Goal: Contribute content

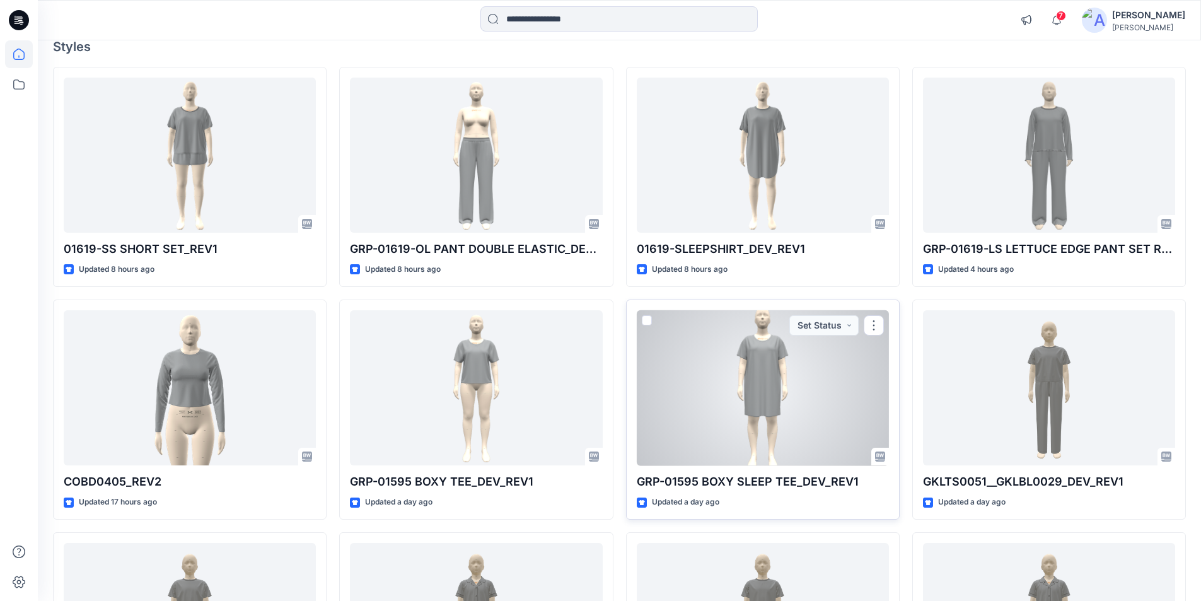
scroll to position [189, 0]
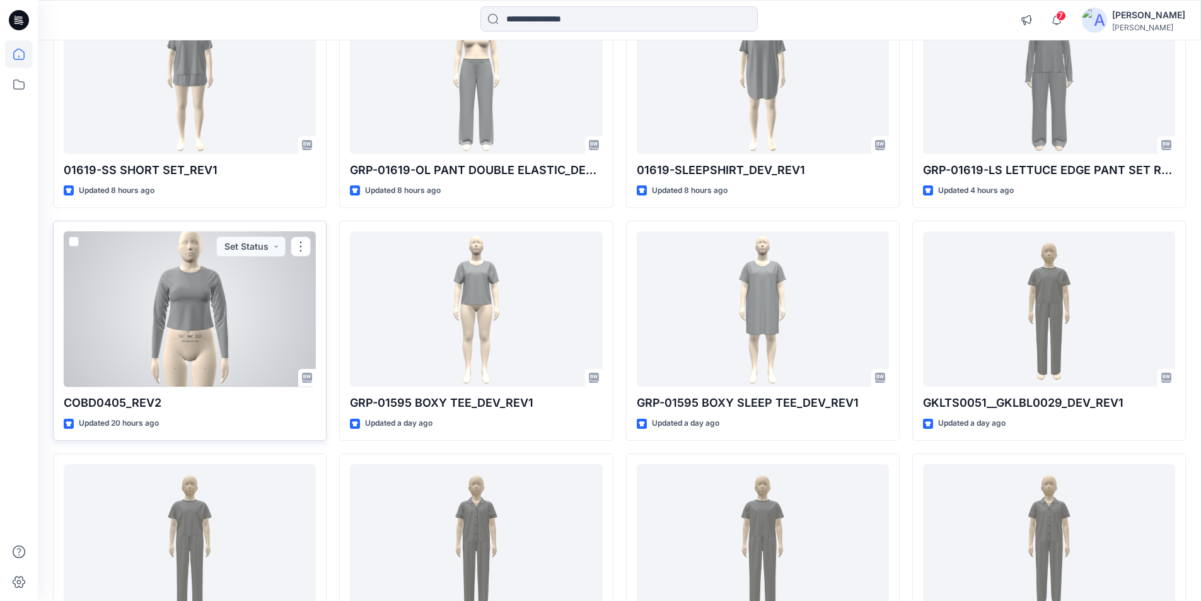
click at [235, 359] on div at bounding box center [190, 309] width 252 height 156
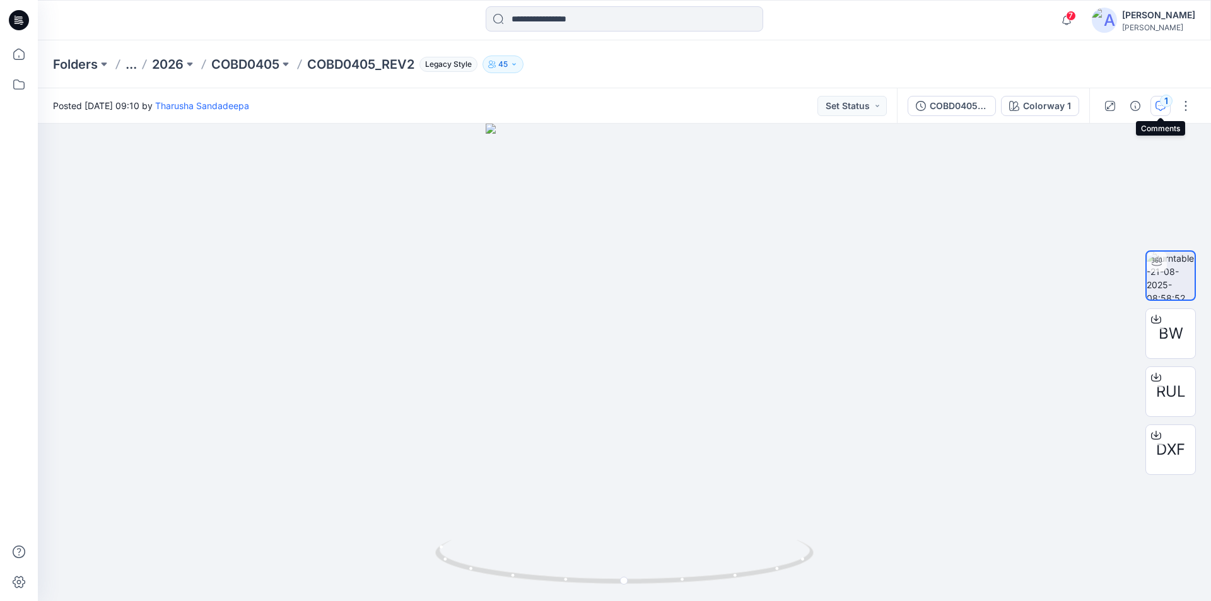
click at [1159, 100] on button "1" at bounding box center [1160, 106] width 20 height 20
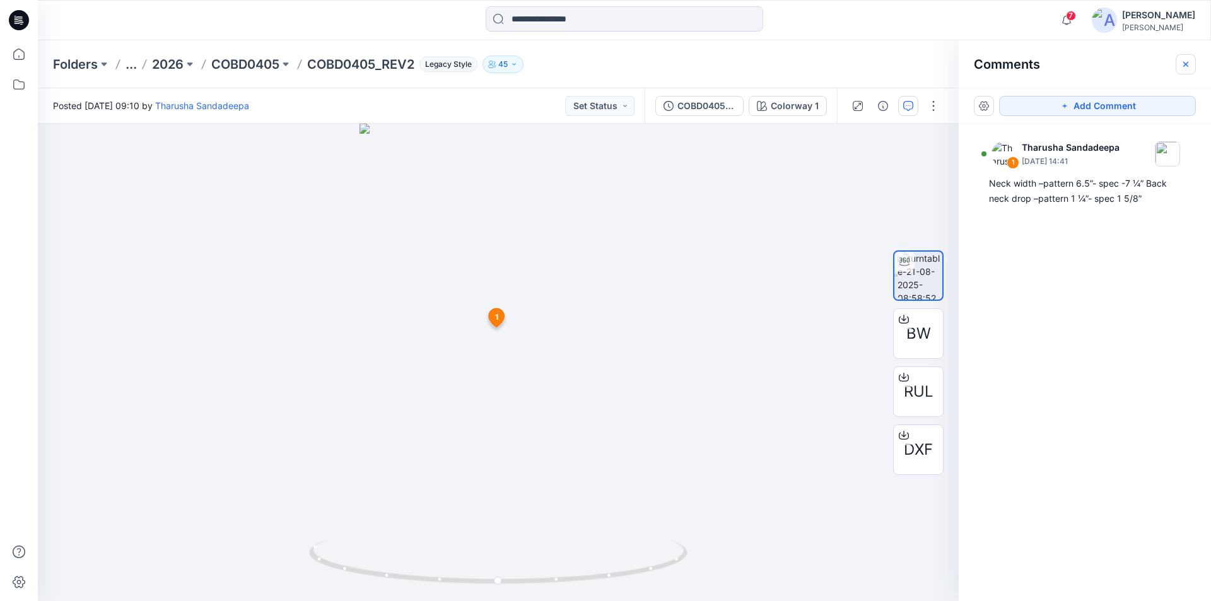
click at [1181, 64] on icon "button" at bounding box center [1186, 64] width 10 height 10
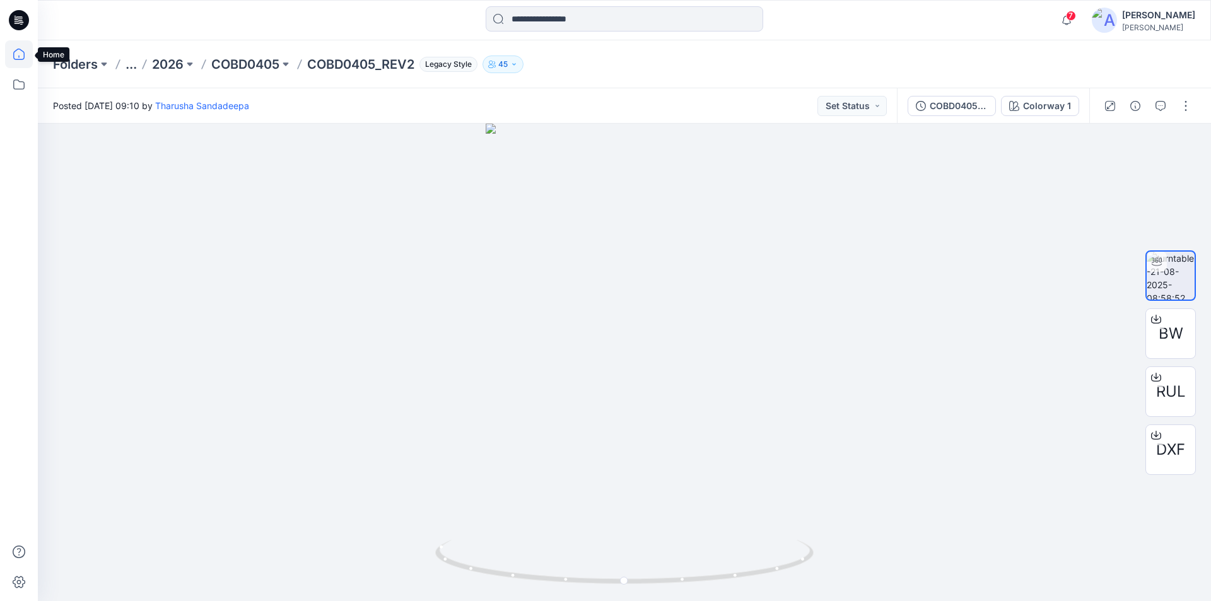
click at [21, 51] on icon at bounding box center [19, 54] width 28 height 28
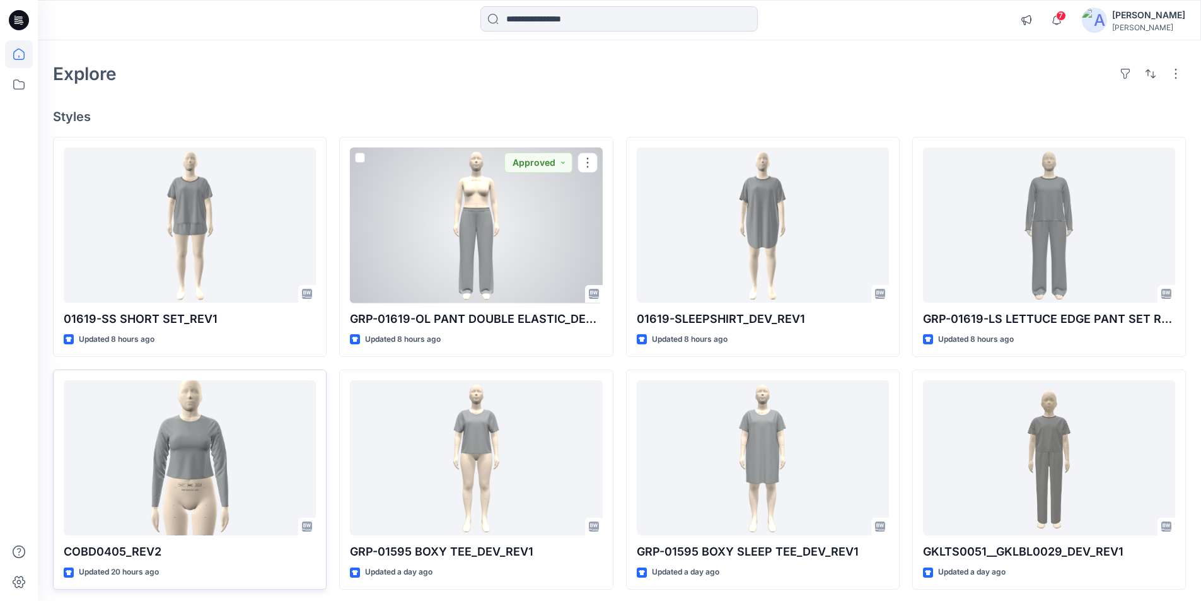
scroll to position [63, 0]
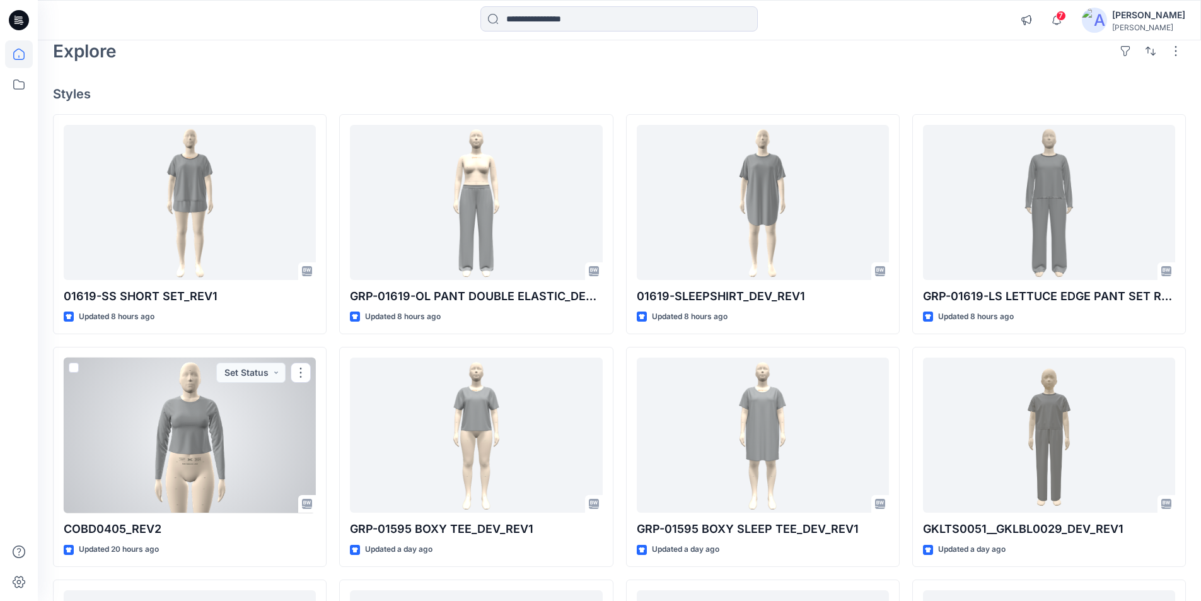
click at [258, 418] on div at bounding box center [190, 436] width 252 height 156
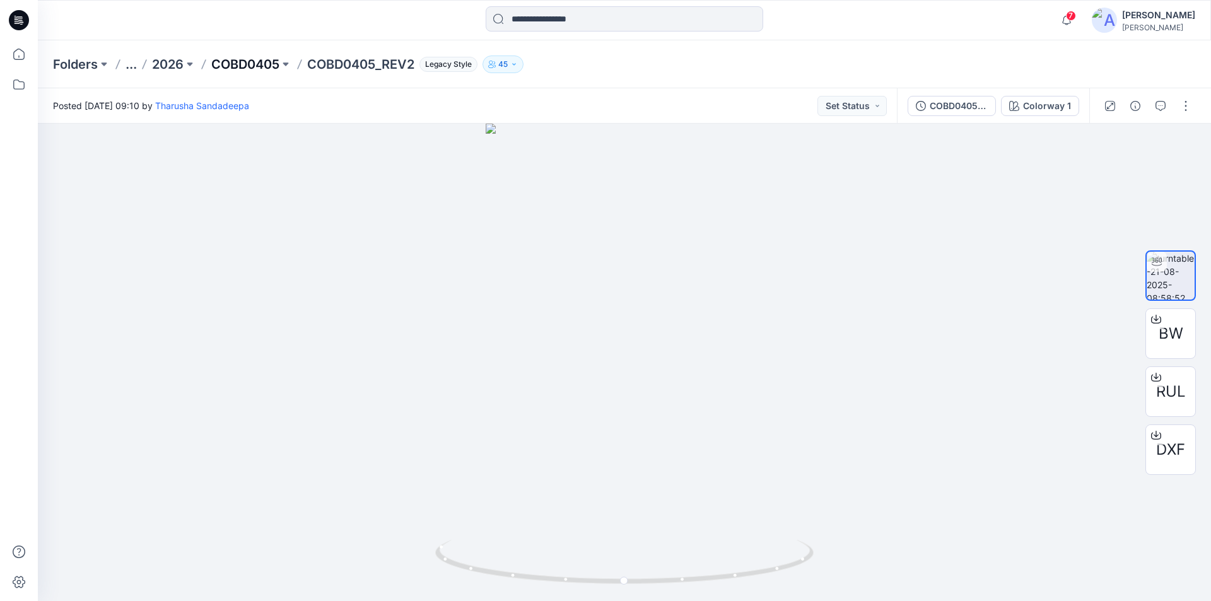
click at [260, 69] on p "COBD0405" at bounding box center [245, 64] width 68 height 18
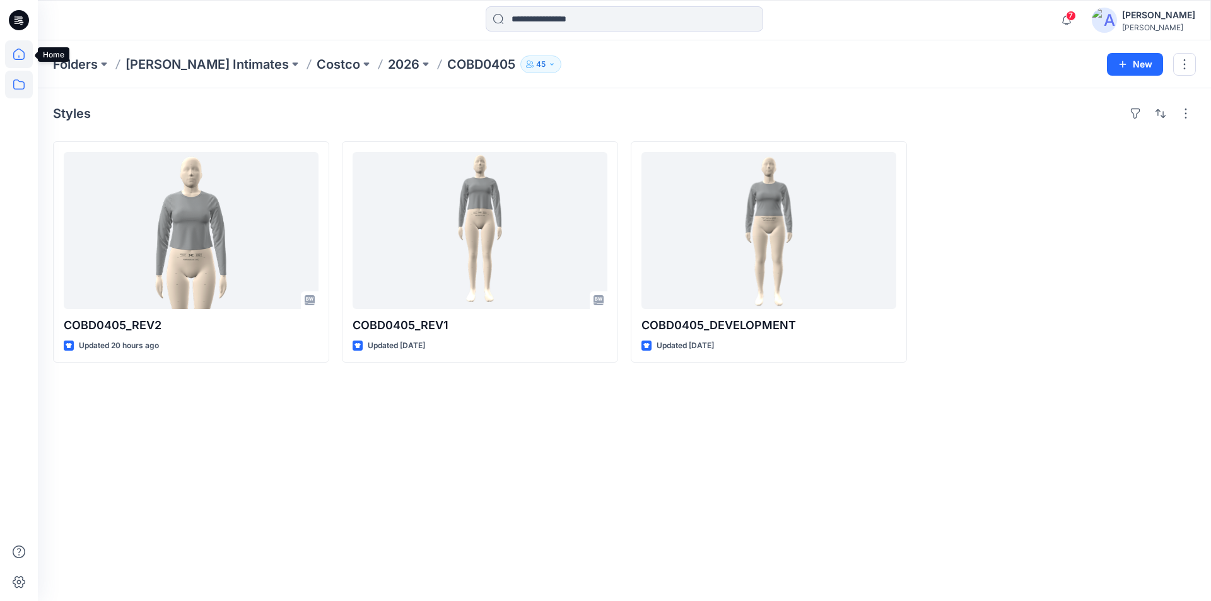
click at [19, 59] on icon at bounding box center [18, 54] width 11 height 11
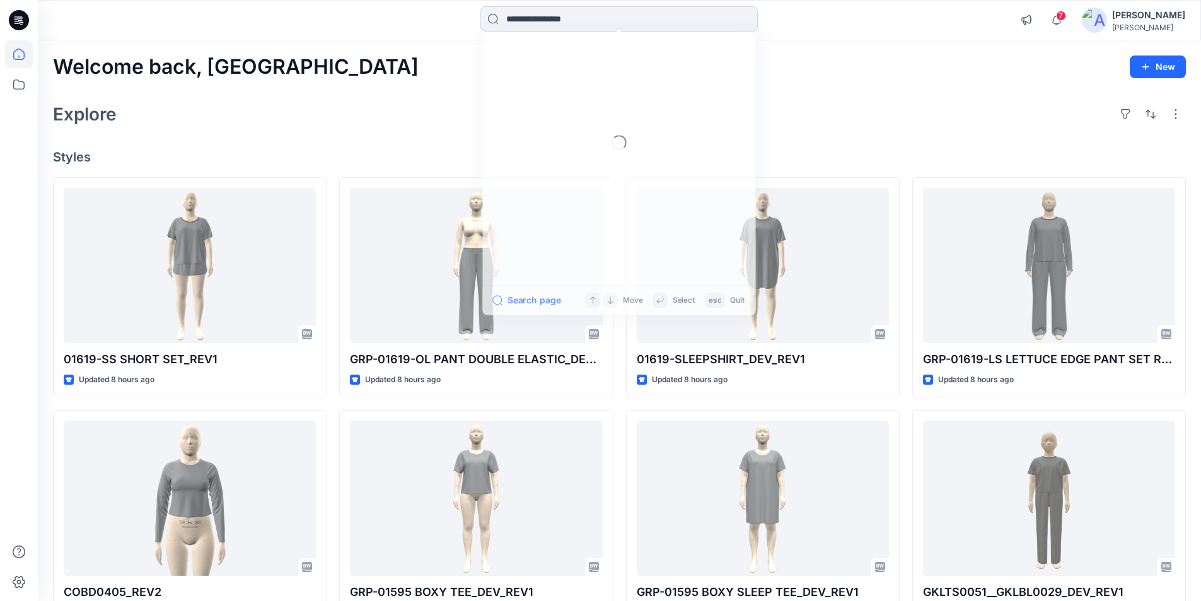
click at [551, 21] on input at bounding box center [619, 18] width 277 height 25
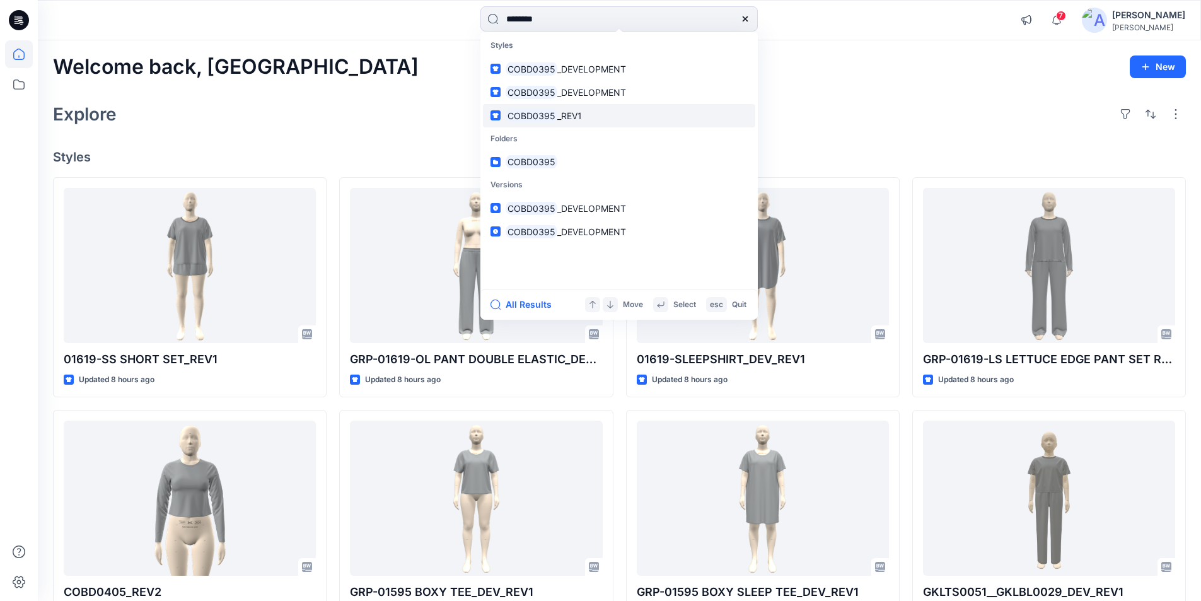
type input "********"
click at [557, 116] on span "_REV1" at bounding box center [569, 115] width 25 height 11
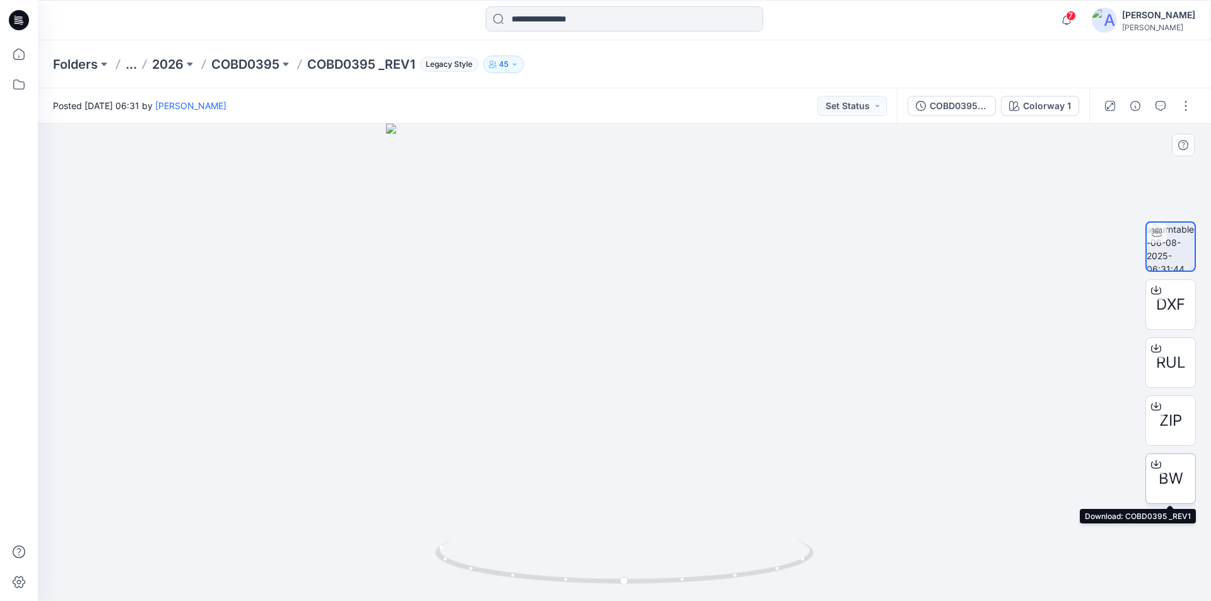
click at [1155, 463] on icon at bounding box center [1156, 464] width 10 height 10
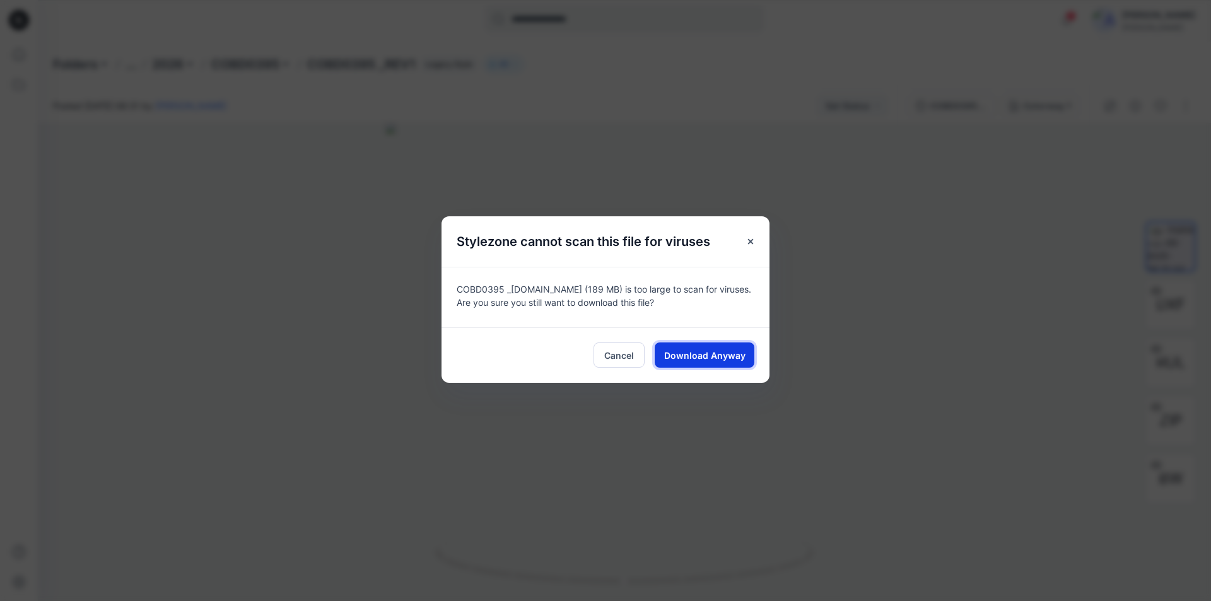
click at [699, 353] on span "Download Anyway" at bounding box center [704, 355] width 81 height 13
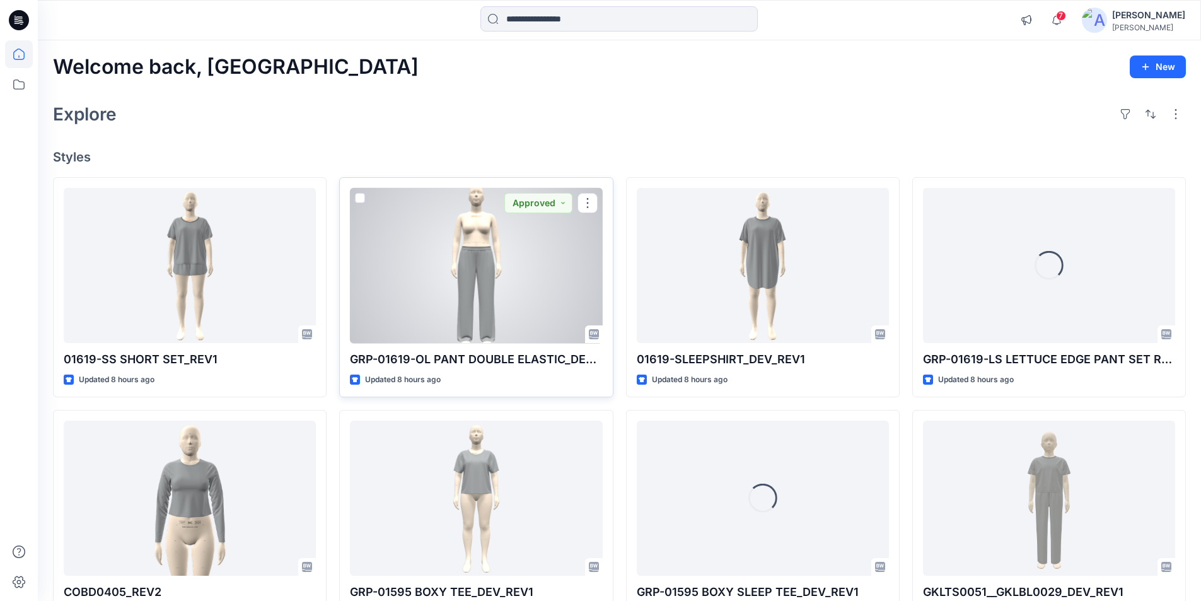
scroll to position [252, 0]
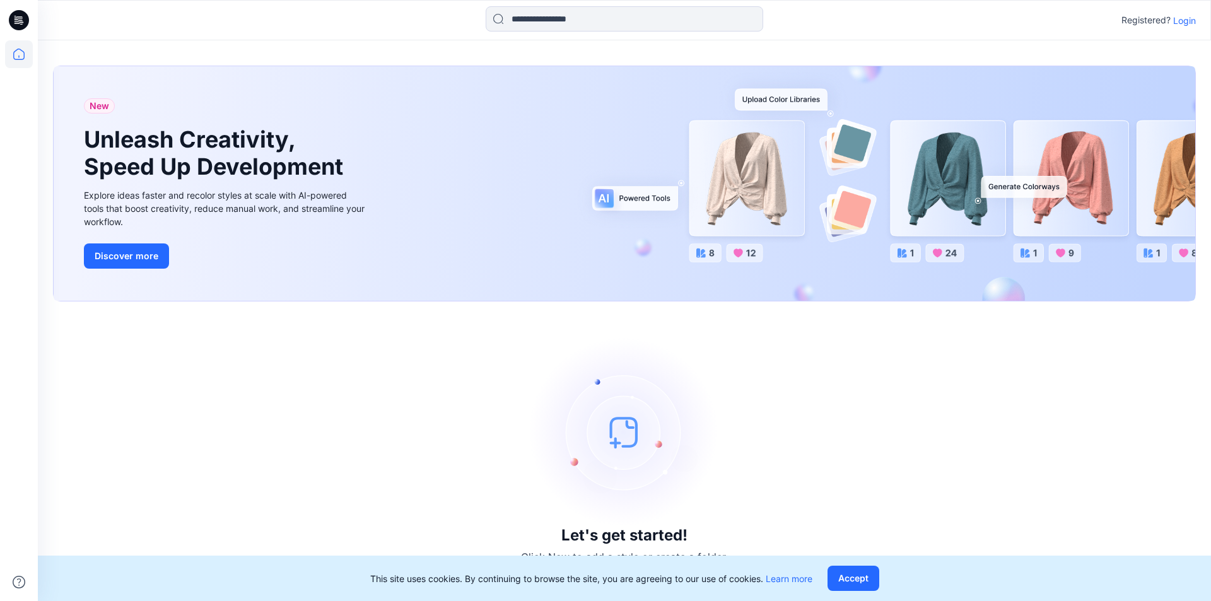
click at [1185, 23] on p "Login" at bounding box center [1184, 20] width 23 height 13
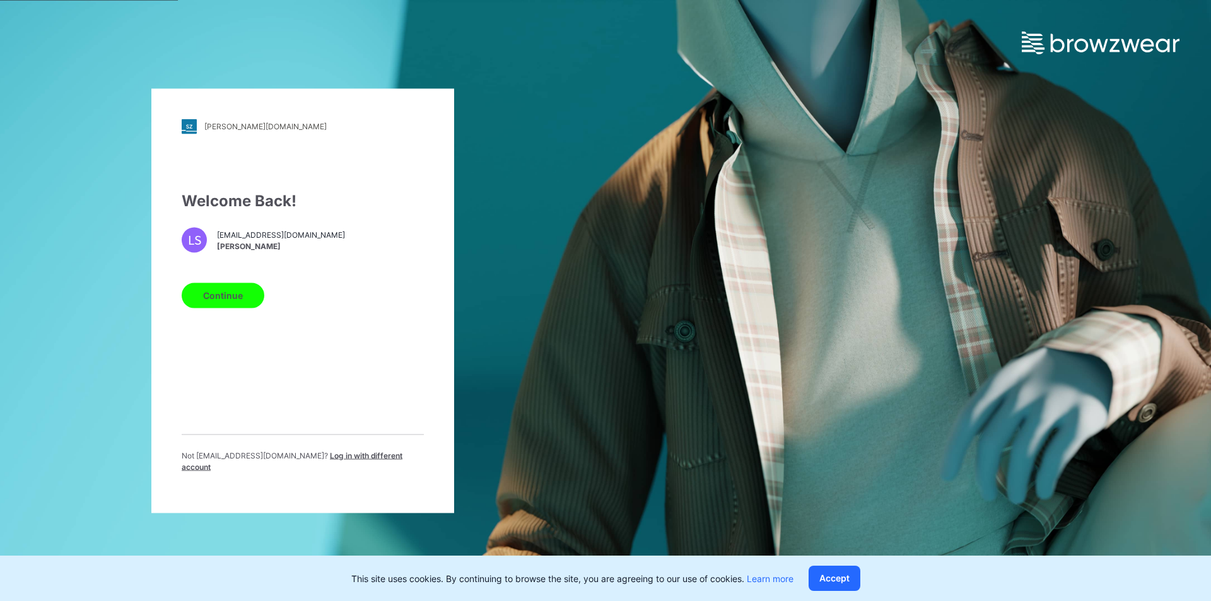
click at [234, 294] on button "Continue" at bounding box center [223, 295] width 83 height 25
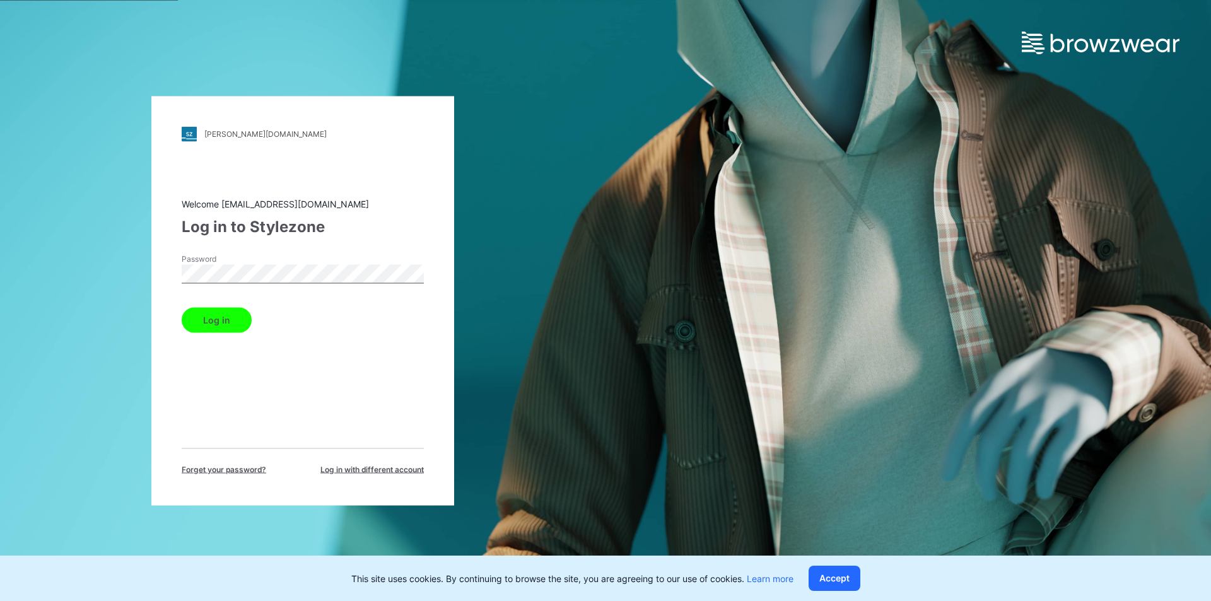
click at [221, 317] on button "Log in" at bounding box center [217, 319] width 70 height 25
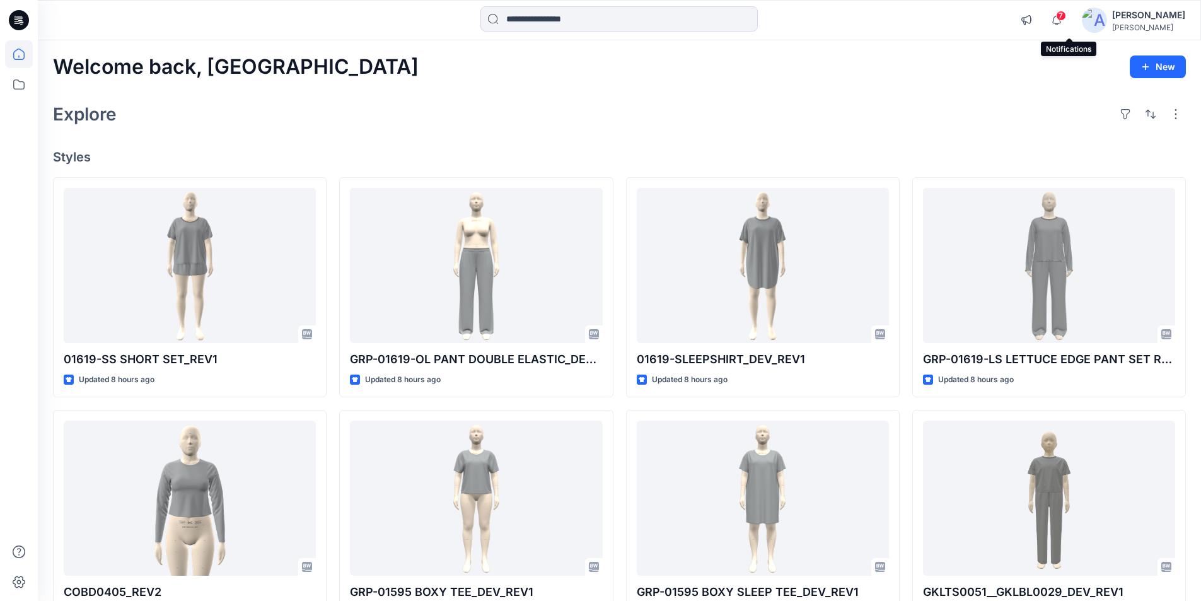
click at [1066, 17] on span "7" at bounding box center [1061, 16] width 10 height 10
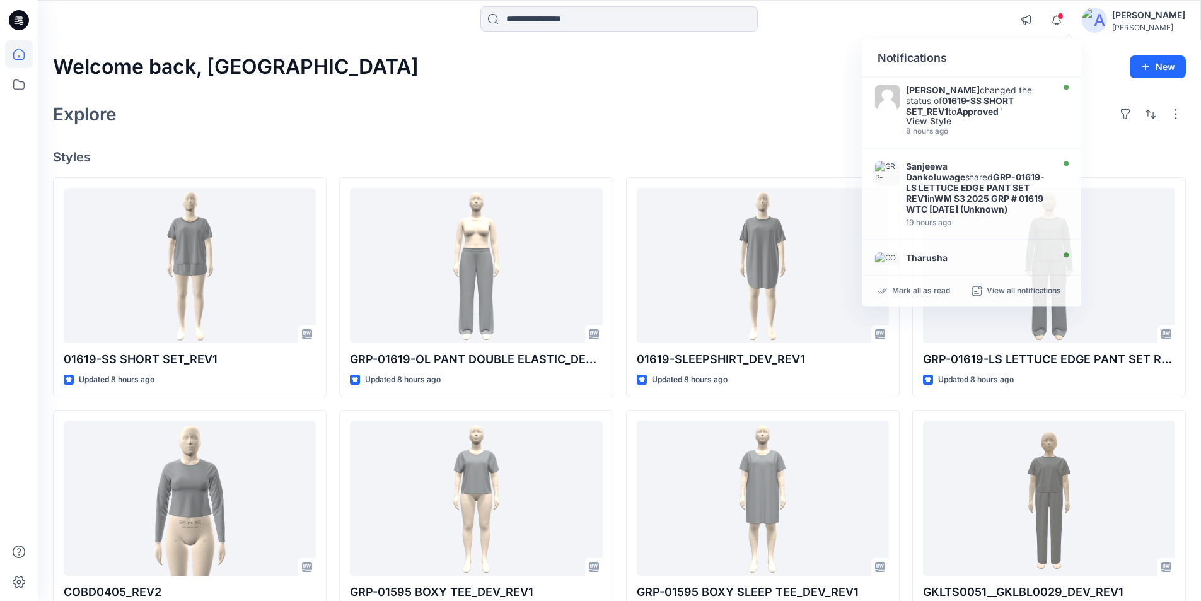
click at [763, 74] on div "Welcome back, Lakshani New" at bounding box center [619, 66] width 1133 height 23
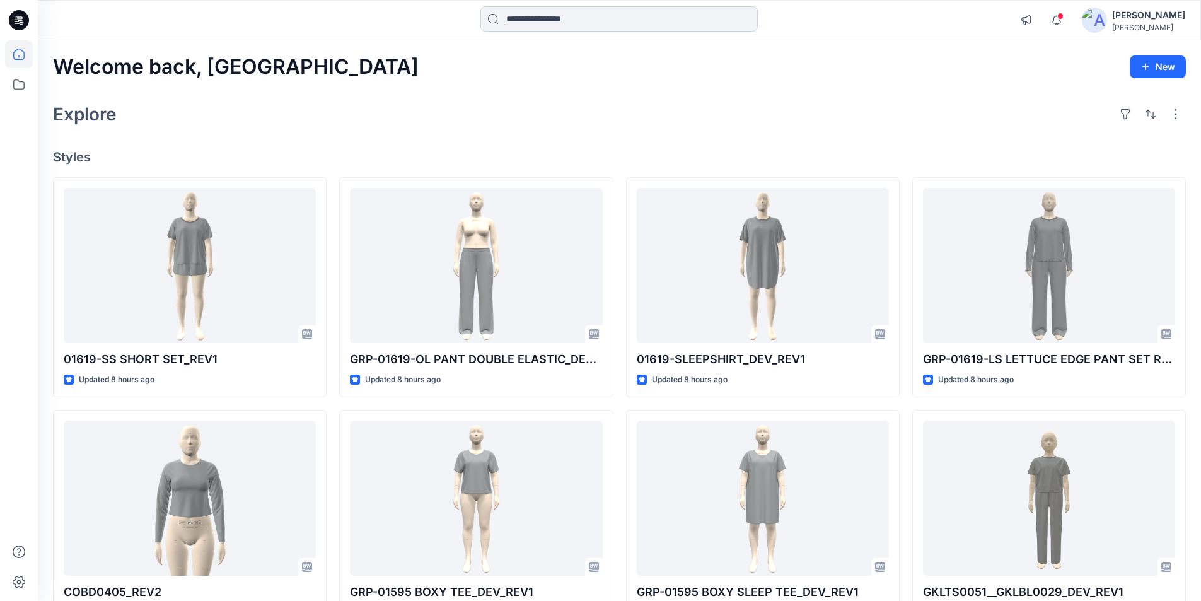
click at [545, 14] on input at bounding box center [619, 18] width 277 height 25
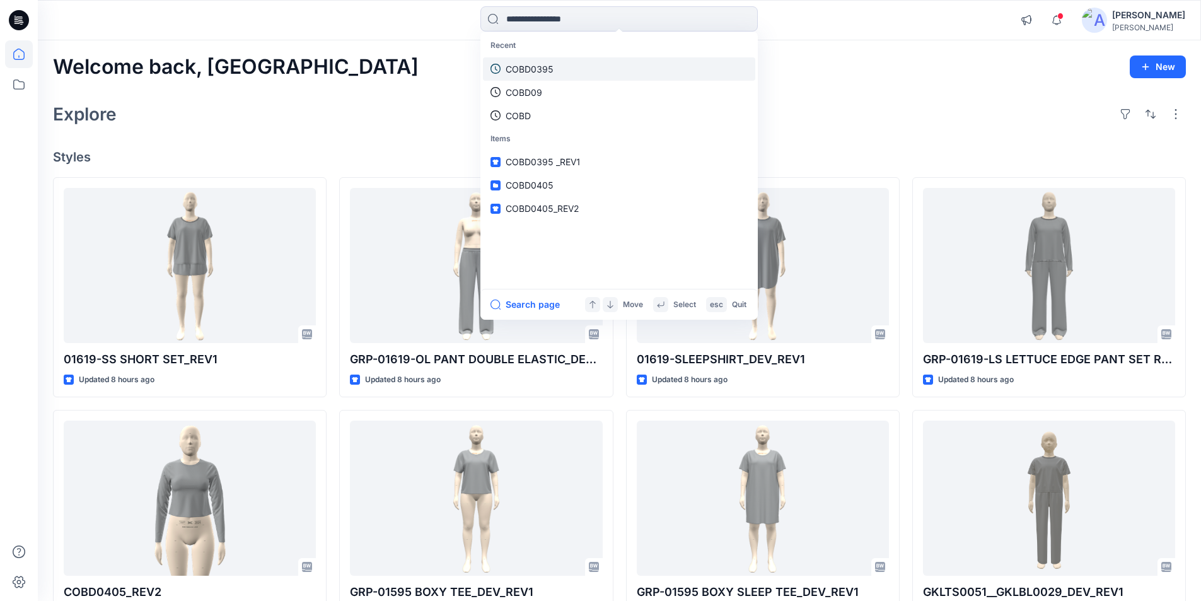
click at [531, 66] on p "COBD0395" at bounding box center [530, 68] width 48 height 13
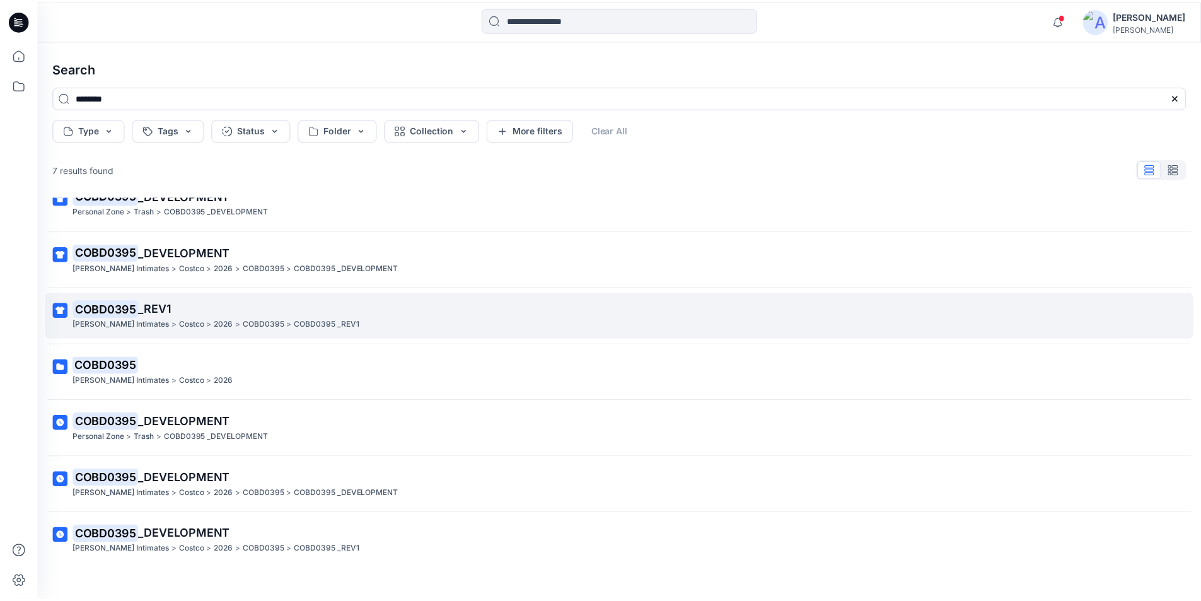
scroll to position [32, 0]
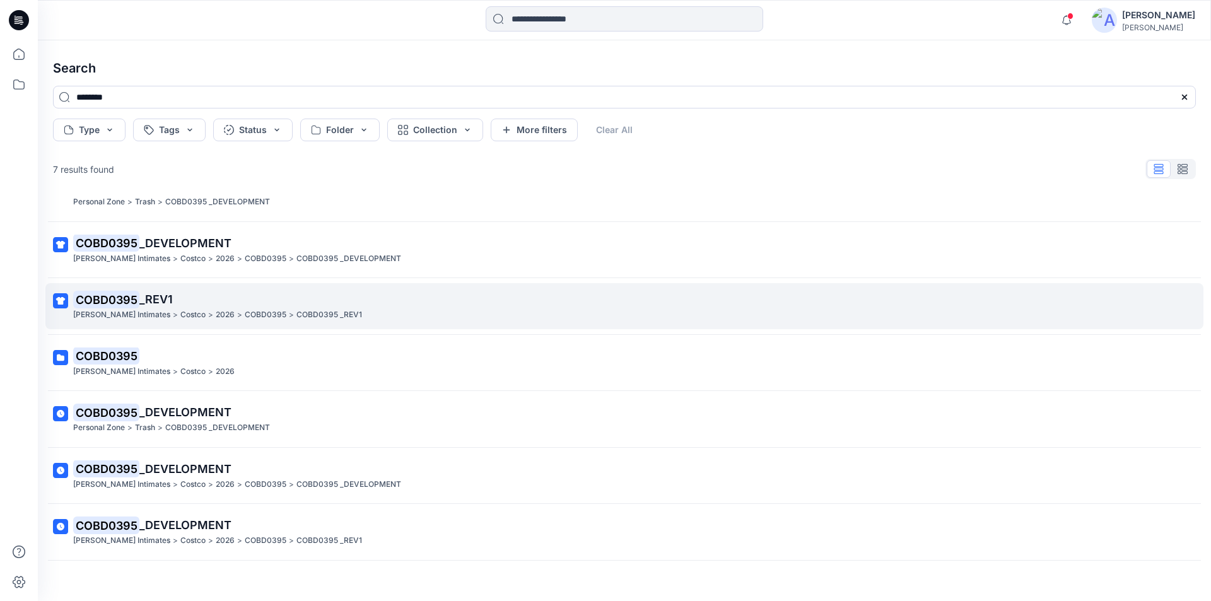
click at [173, 305] on span "_REV1" at bounding box center [155, 299] width 33 height 13
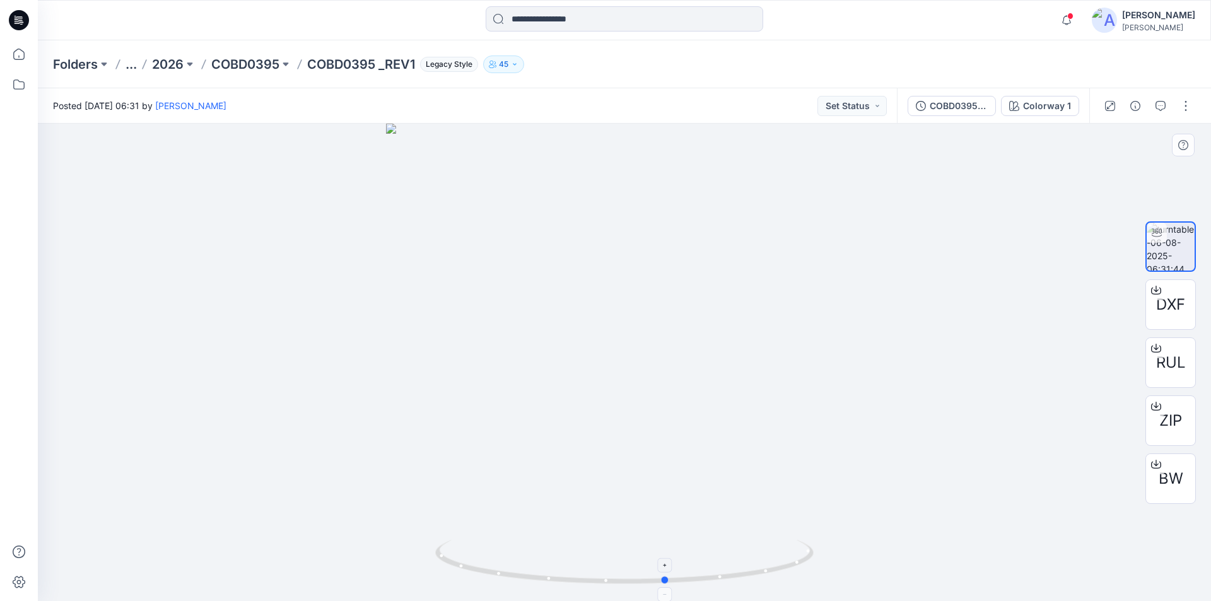
drag, startPoint x: 627, startPoint y: 580, endPoint x: 669, endPoint y: 573, distance: 42.7
click at [669, 573] on icon at bounding box center [626, 563] width 382 height 47
click at [20, 56] on icon at bounding box center [19, 54] width 28 height 28
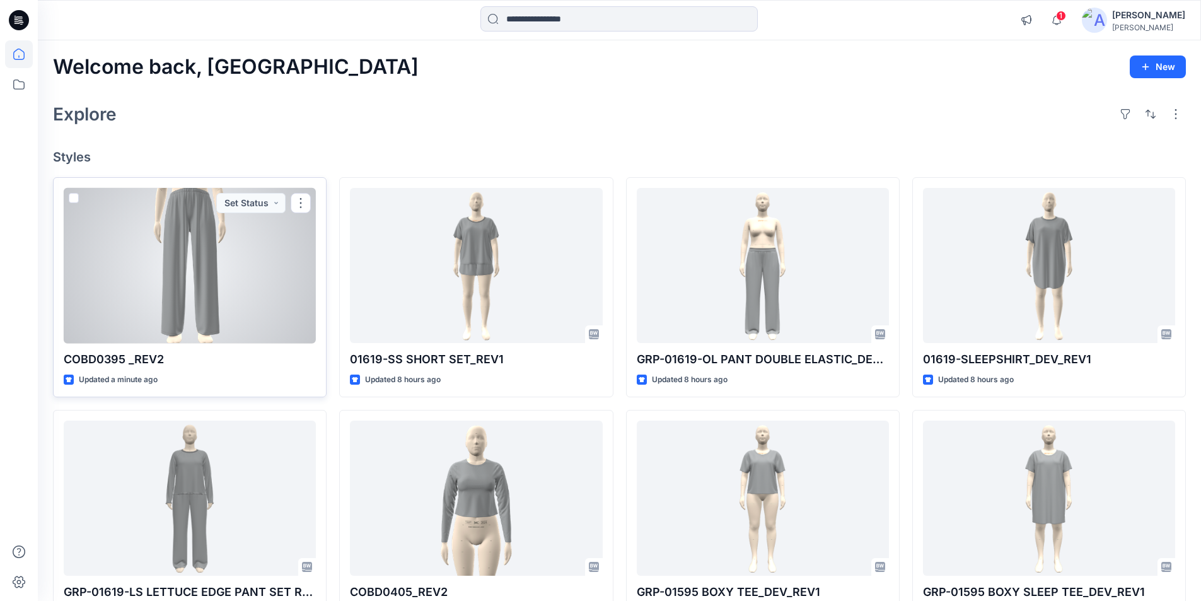
click at [248, 265] on div at bounding box center [190, 266] width 252 height 156
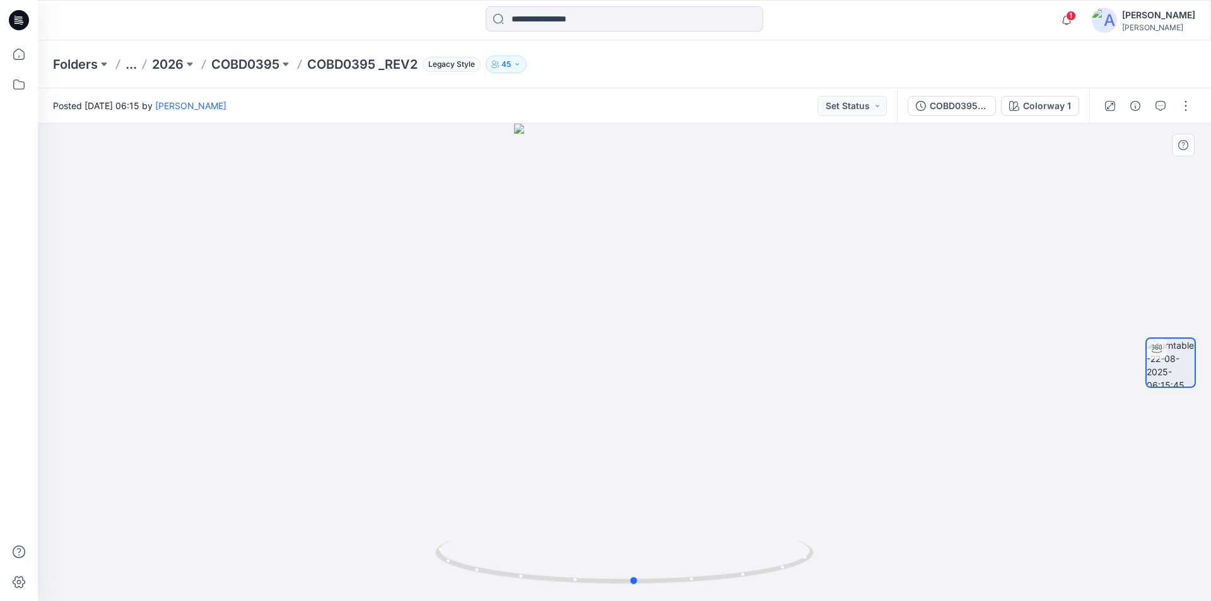
drag, startPoint x: 627, startPoint y: 586, endPoint x: 1015, endPoint y: 592, distance: 388.5
click at [1015, 592] on div at bounding box center [624, 362] width 1173 height 477
click at [26, 57] on icon at bounding box center [19, 54] width 28 height 28
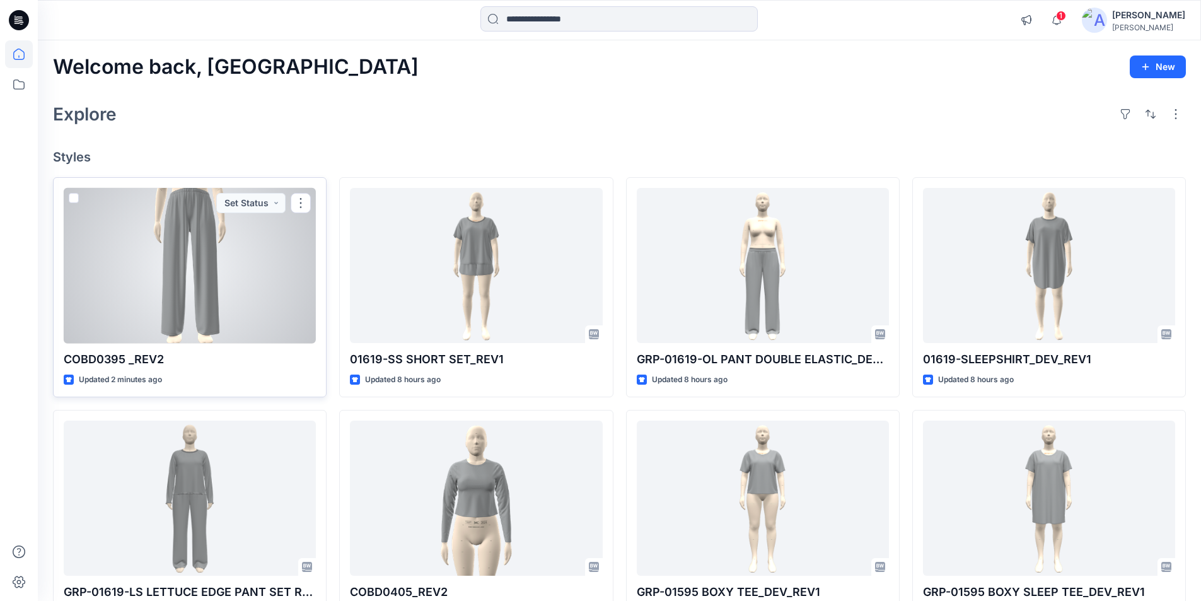
click at [255, 316] on div at bounding box center [190, 266] width 252 height 156
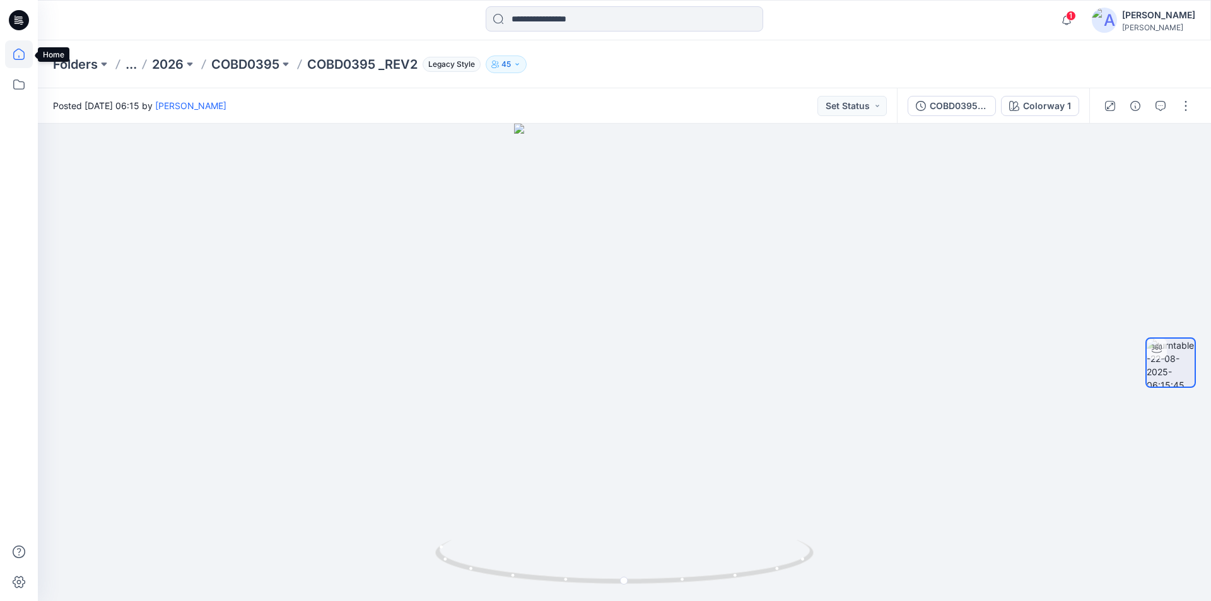
click at [26, 59] on icon at bounding box center [19, 54] width 28 height 28
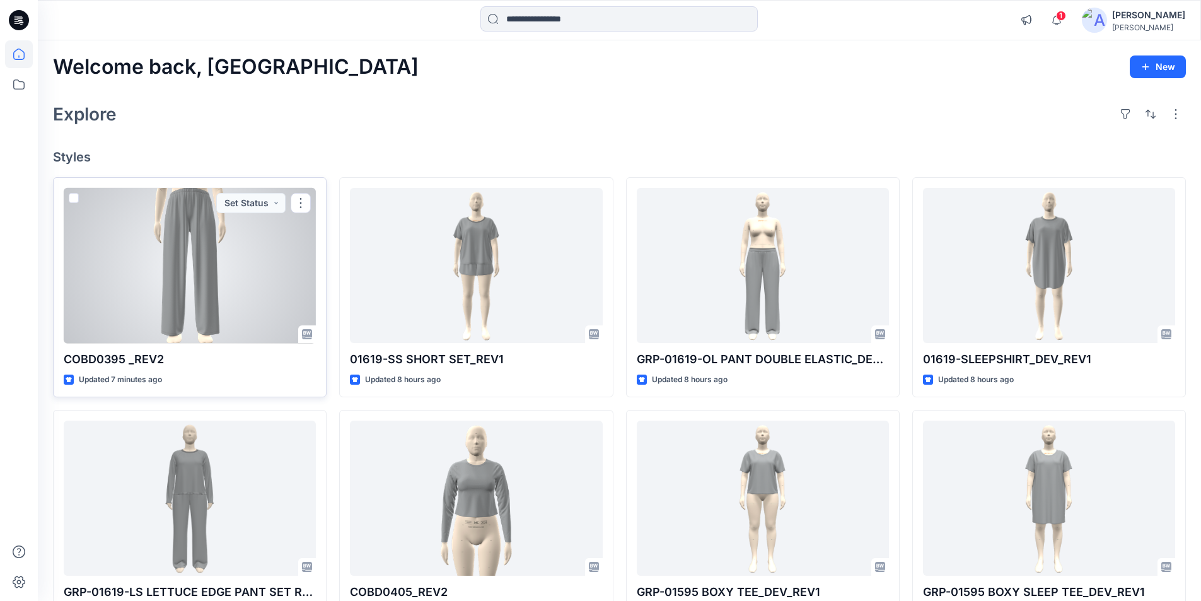
click at [154, 308] on div at bounding box center [190, 266] width 252 height 156
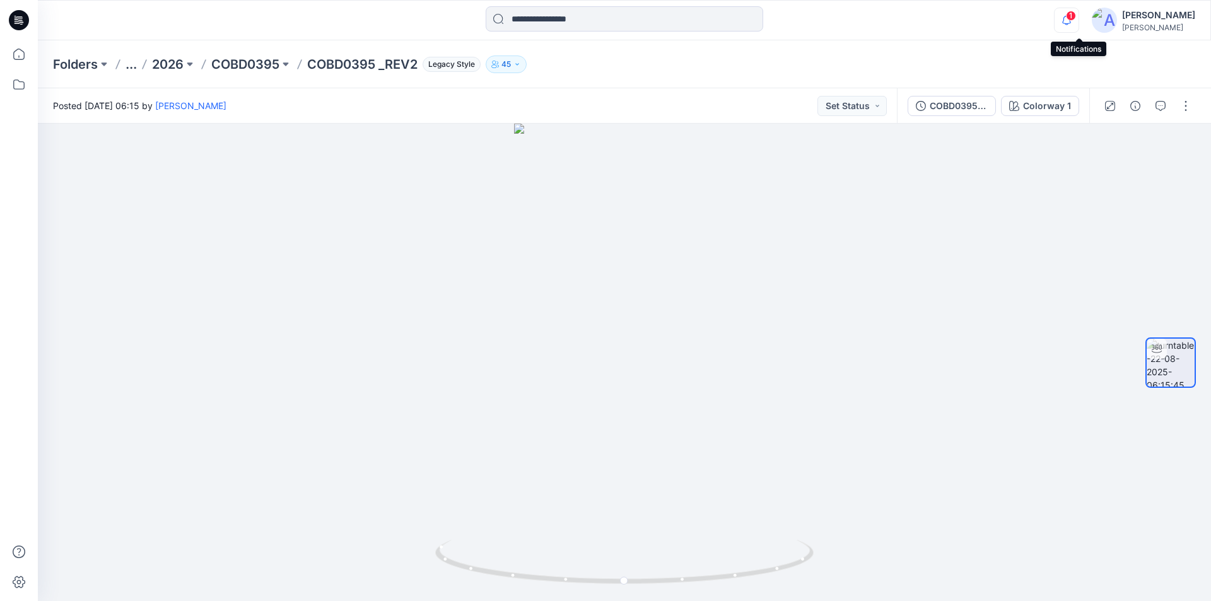
click at [1078, 22] on icon "button" at bounding box center [1066, 20] width 24 height 25
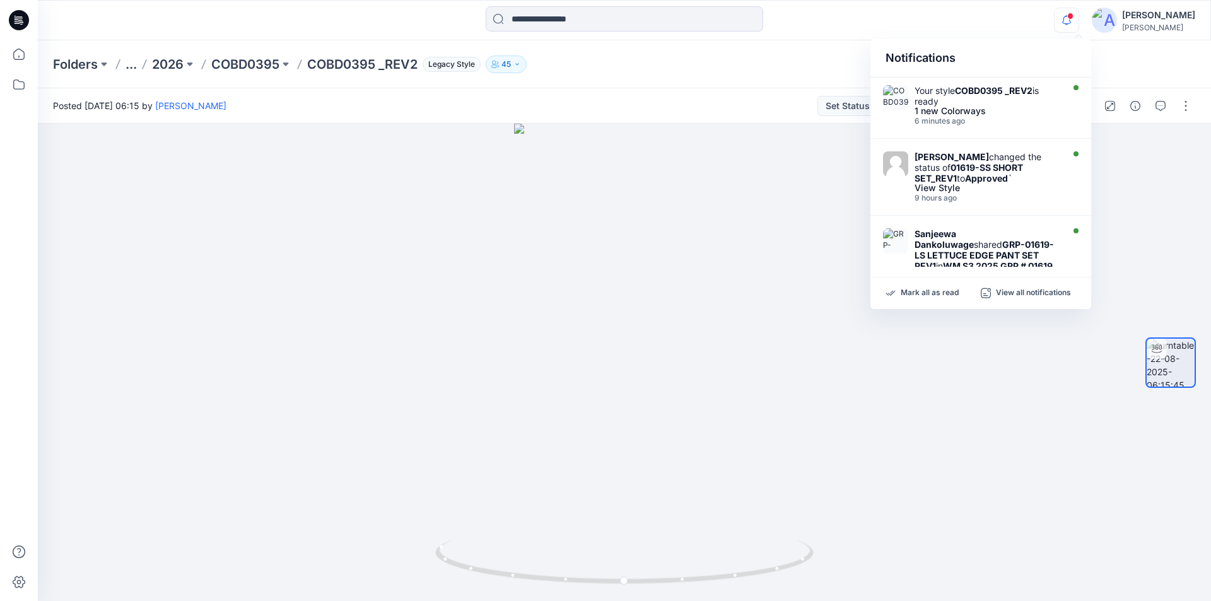
click at [927, 18] on div "Notifications Your style COBD0395 _REV2 is ready 1 new Colorways 6 minutes ago …" at bounding box center [624, 20] width 1172 height 28
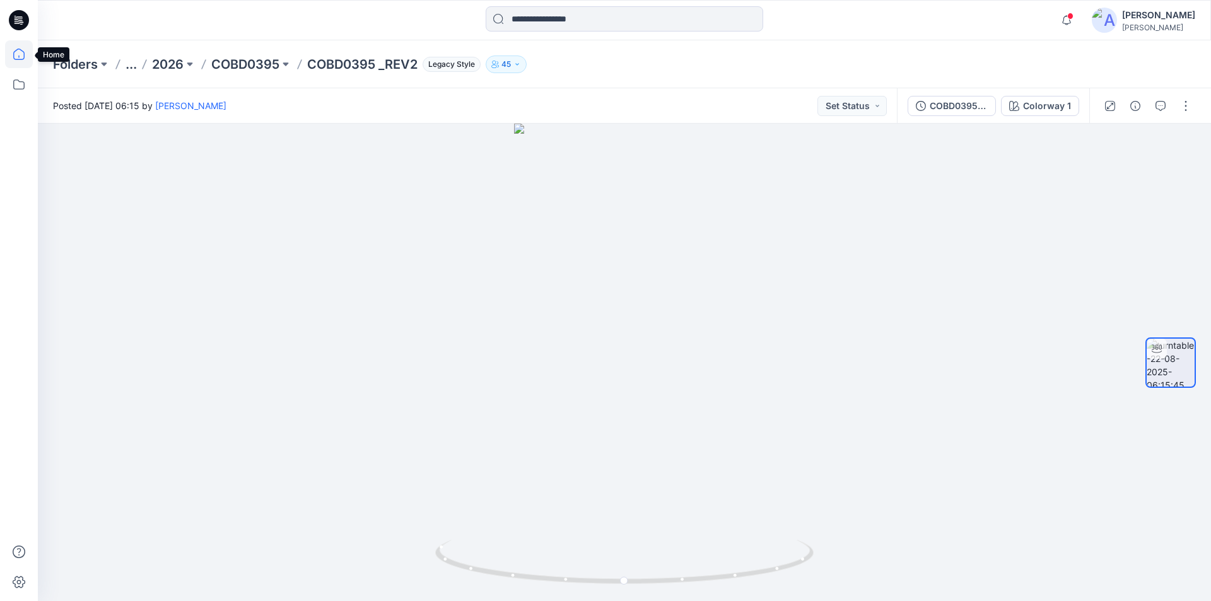
click at [20, 58] on icon at bounding box center [19, 54] width 28 height 28
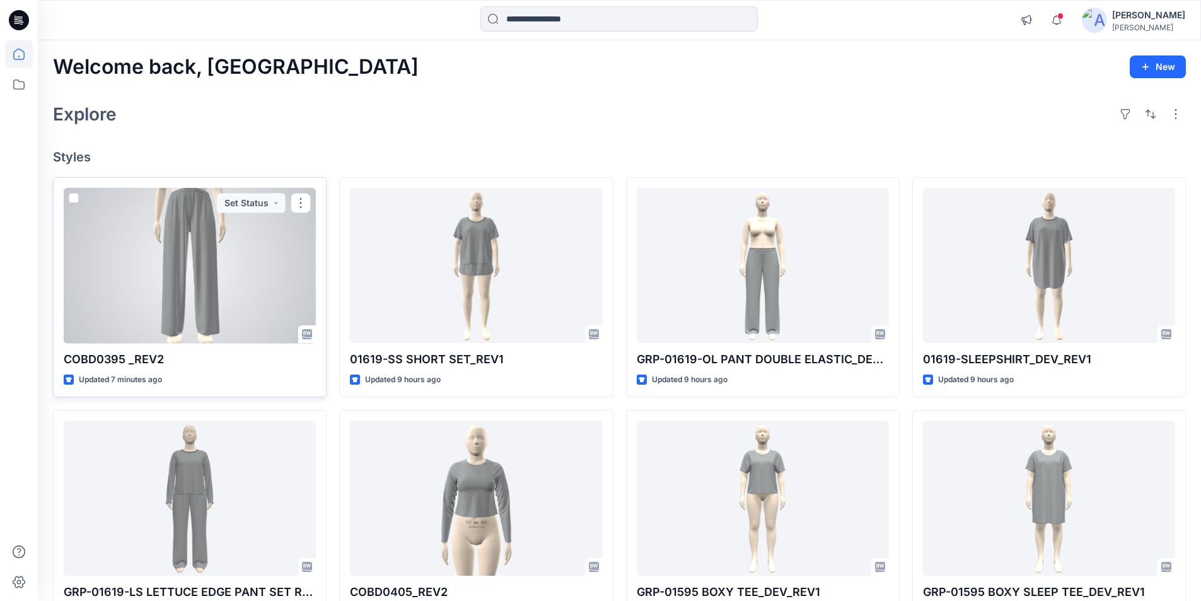
click at [213, 258] on div at bounding box center [190, 266] width 252 height 156
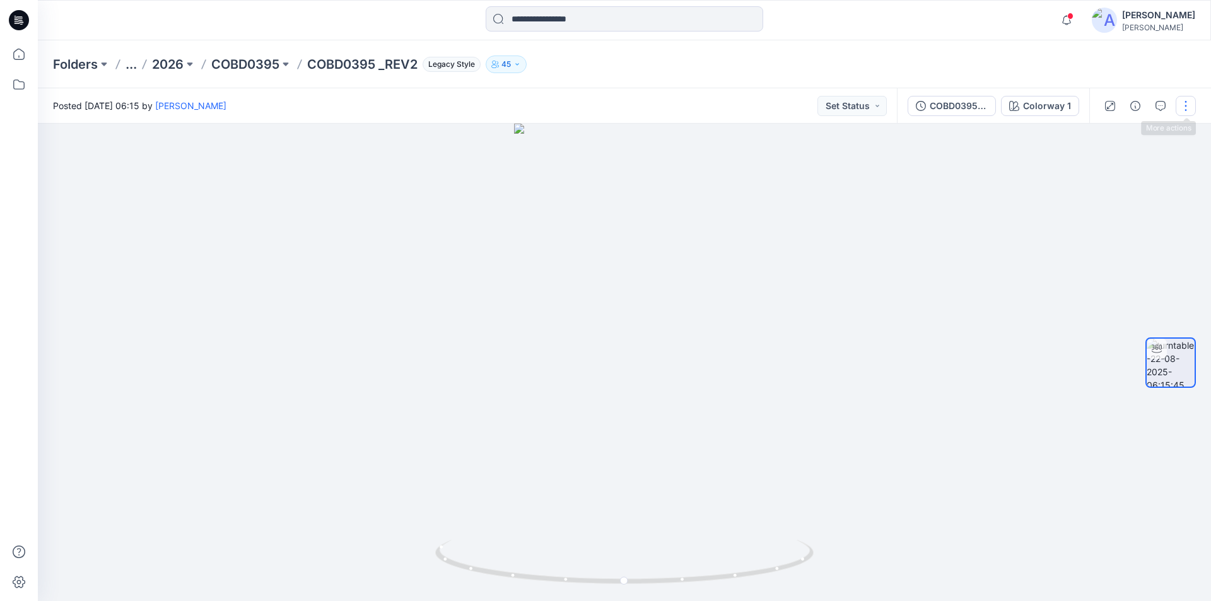
click at [1184, 105] on button "button" at bounding box center [1185, 106] width 20 height 20
click at [1140, 141] on button "Edit" at bounding box center [1133, 135] width 116 height 23
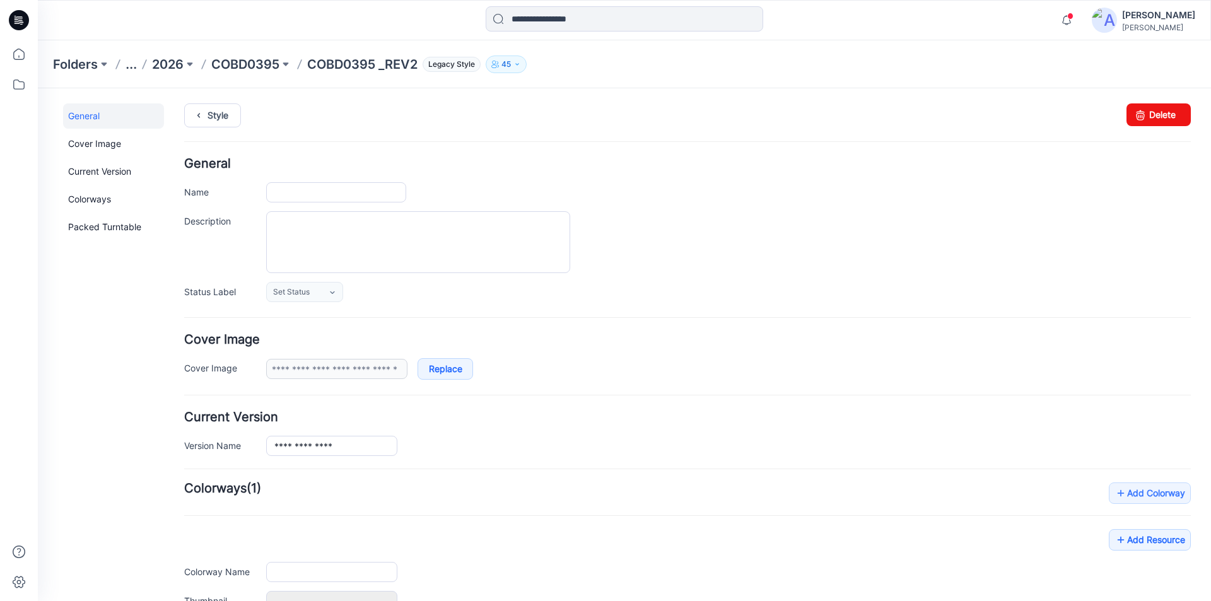
type input "**********"
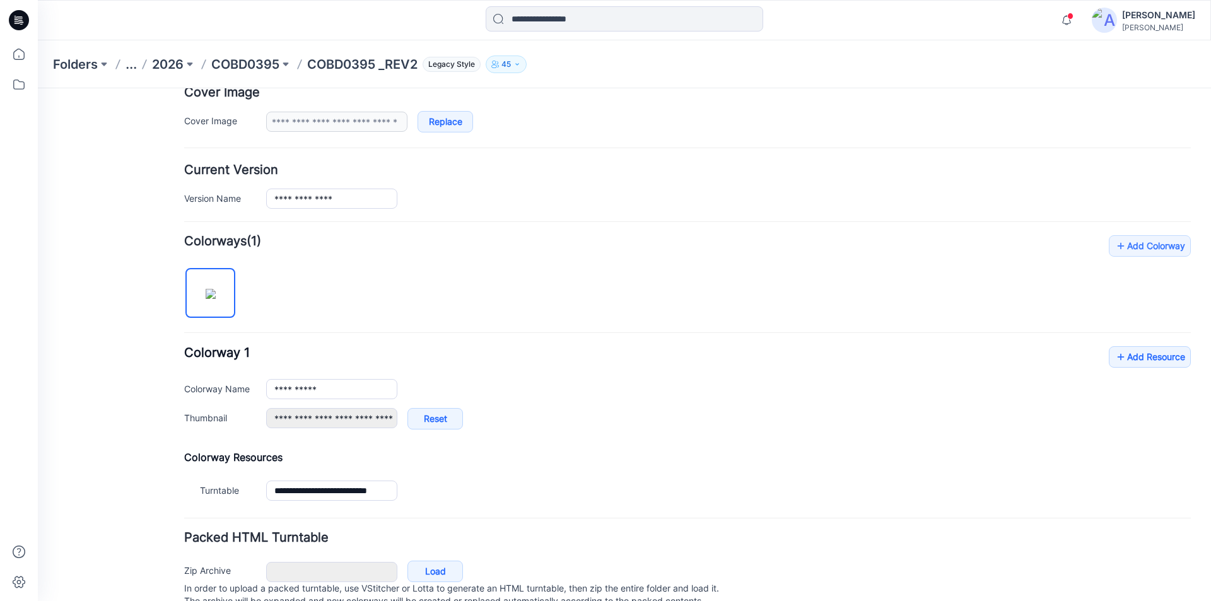
scroll to position [252, 0]
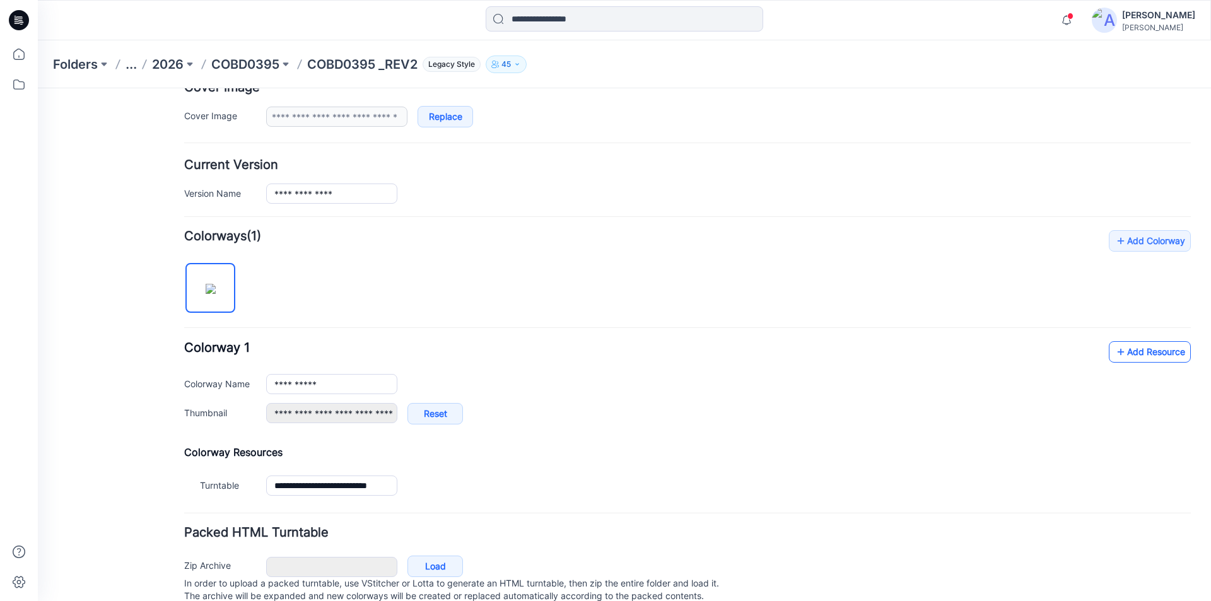
click at [1133, 358] on link "Add Resource" at bounding box center [1150, 351] width 82 height 21
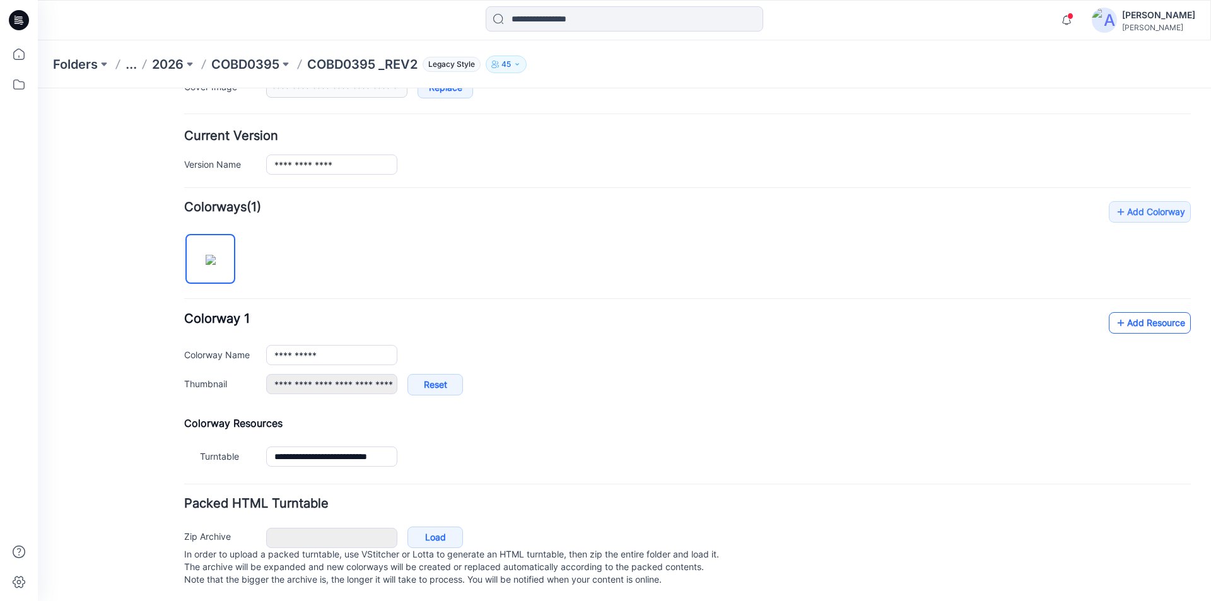
scroll to position [296, 0]
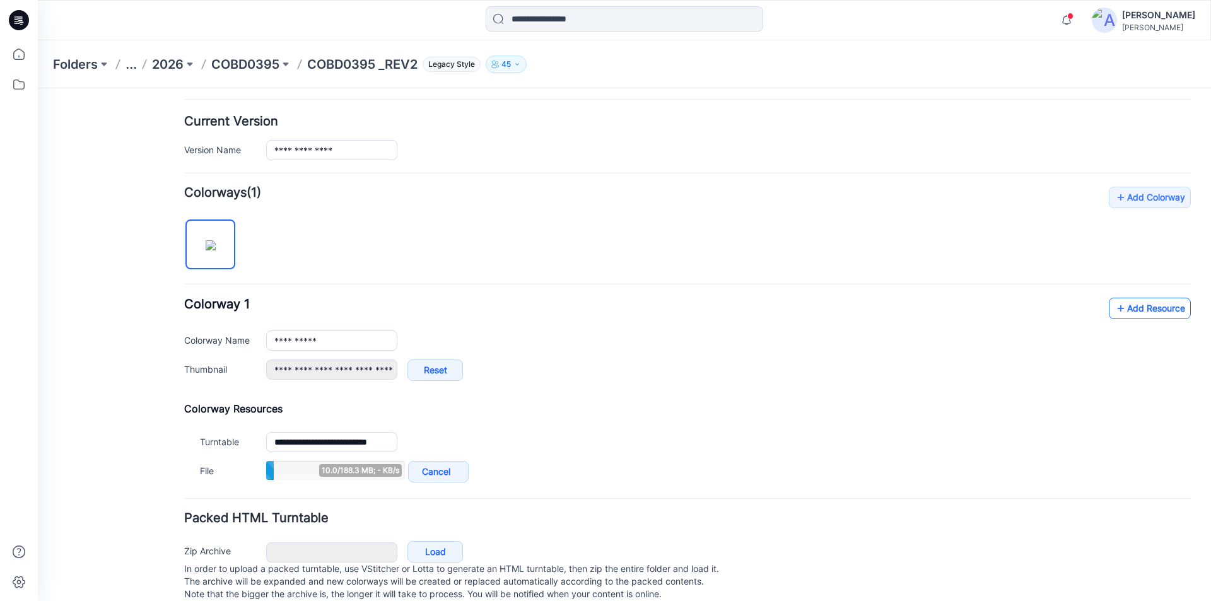
click at [1142, 313] on link "Add Resource" at bounding box center [1150, 308] width 82 height 21
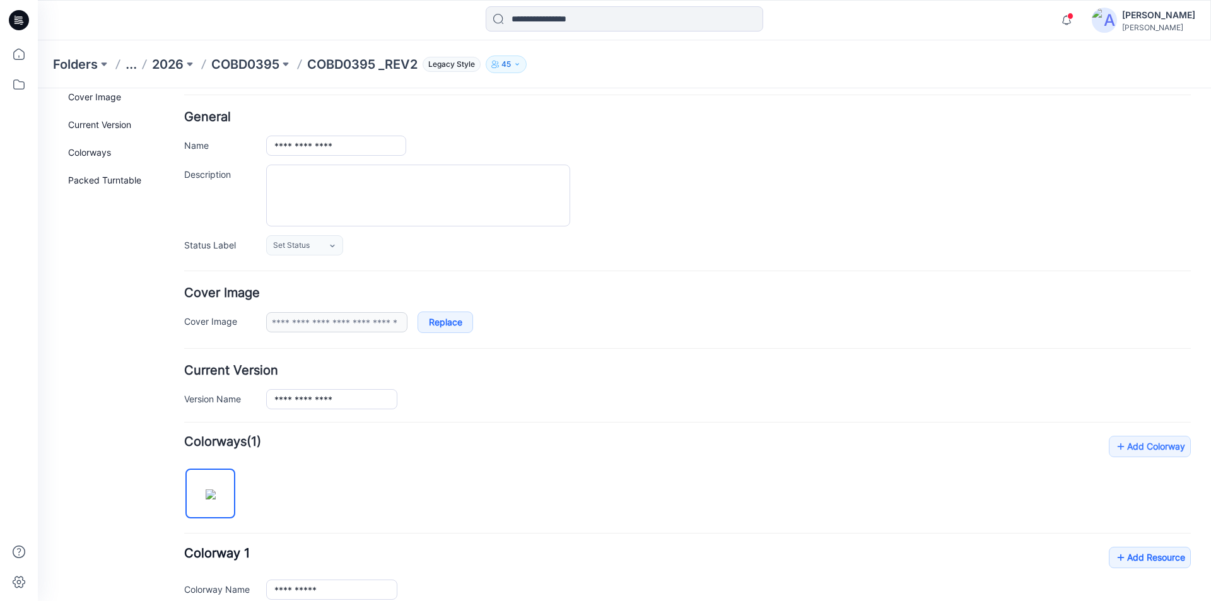
scroll to position [0, 0]
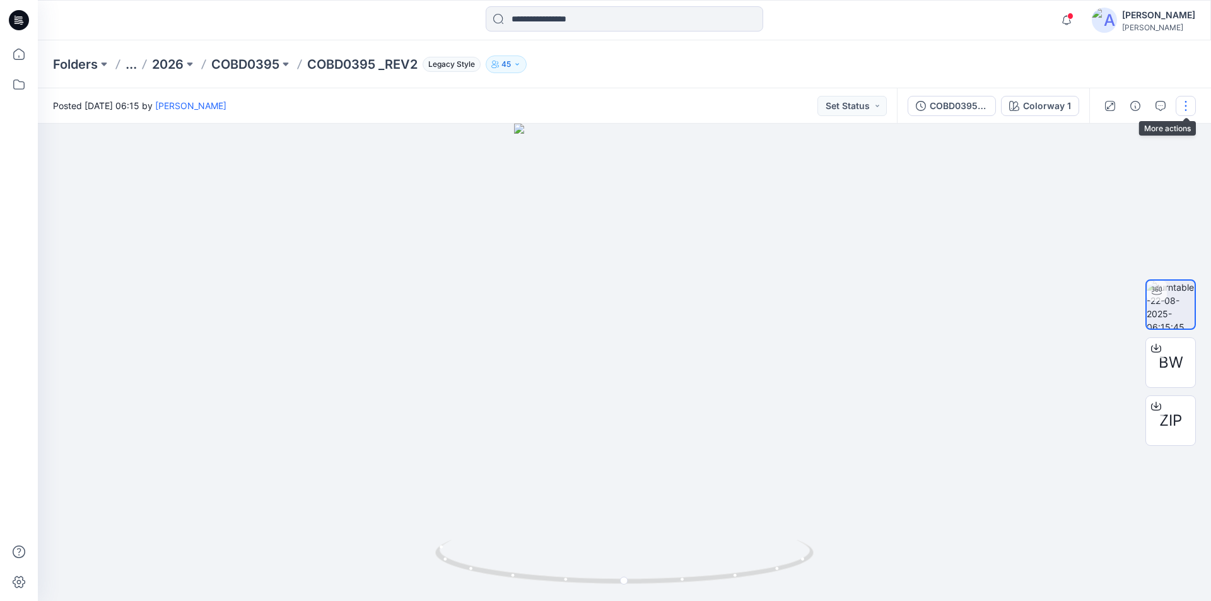
click button "button"
click button "Edit"
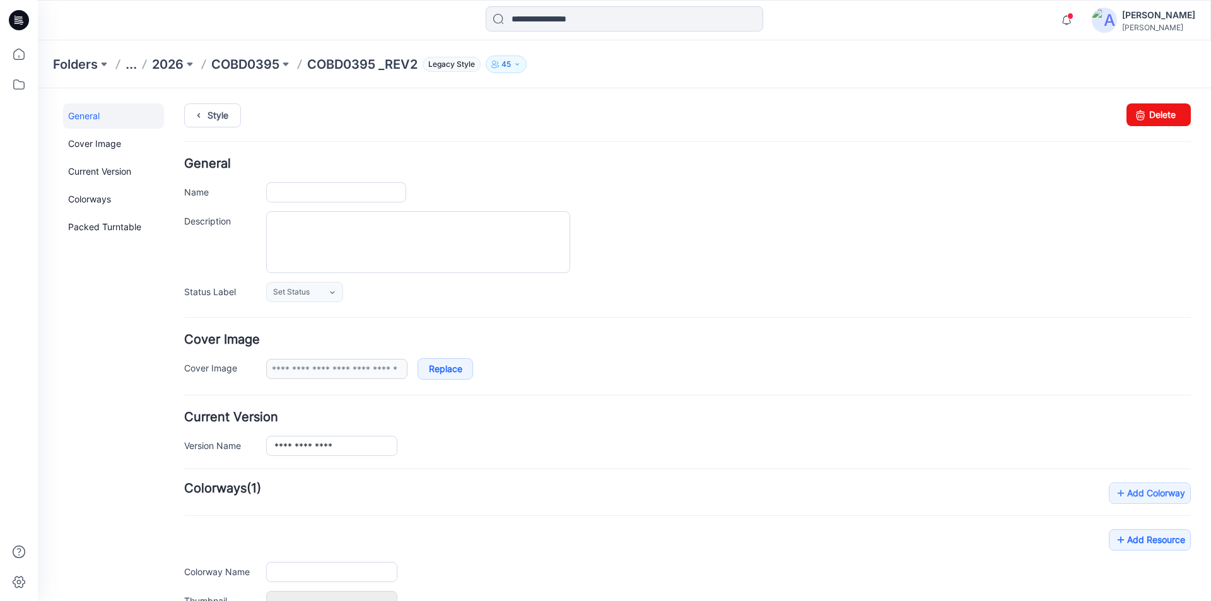
type input "**********"
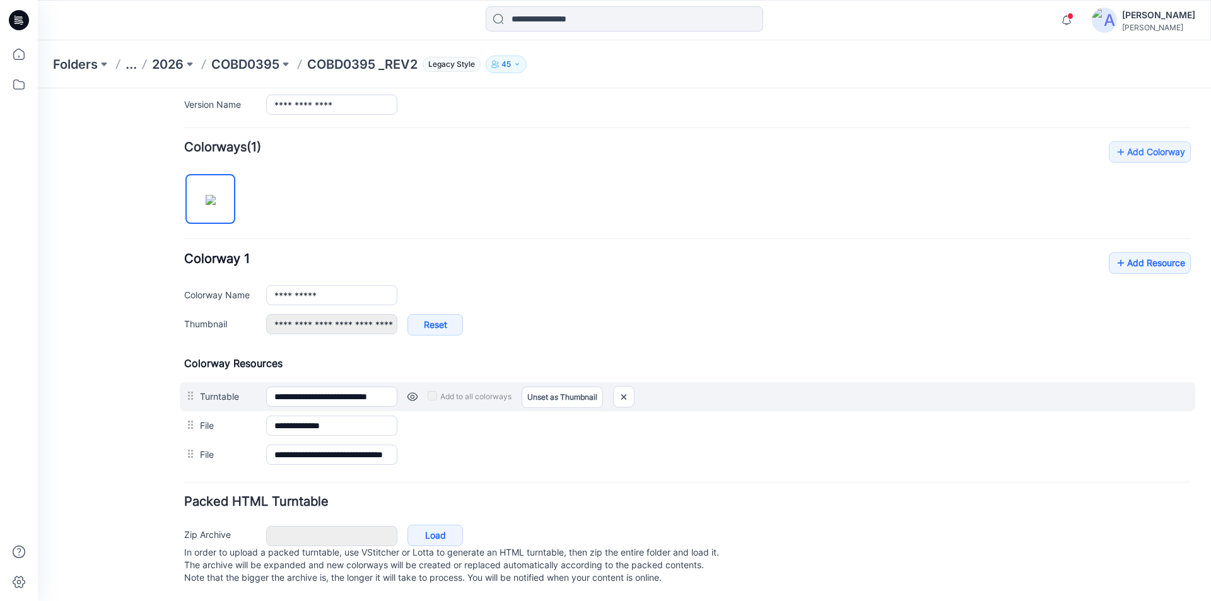
scroll to position [354, 0]
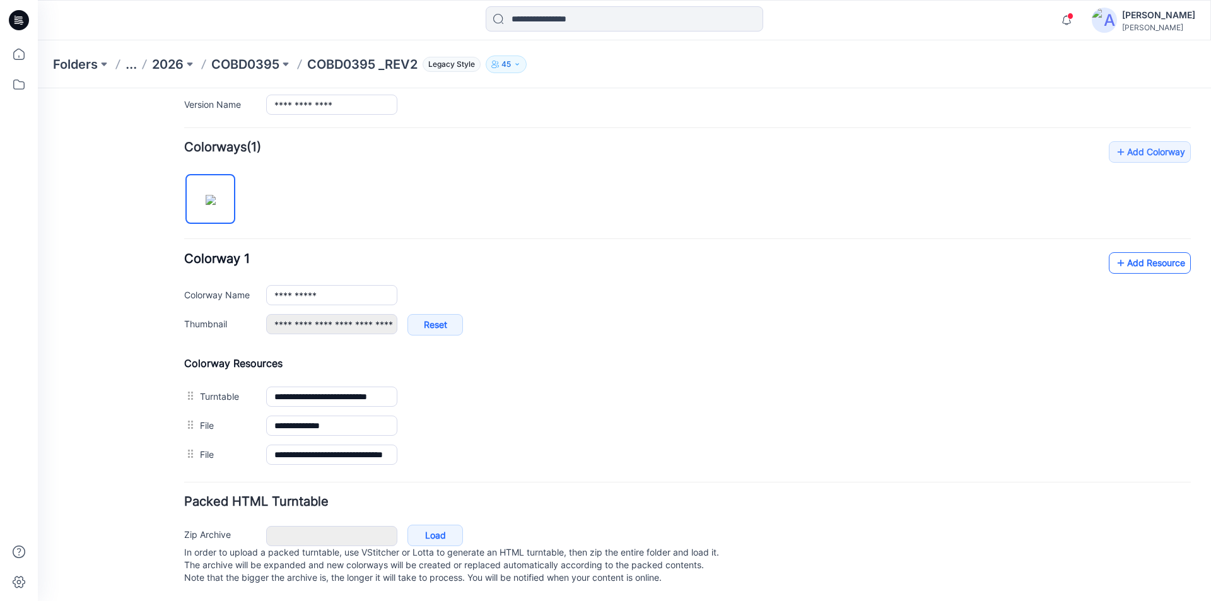
click at [1126, 252] on link "Add Resource" at bounding box center [1150, 262] width 82 height 21
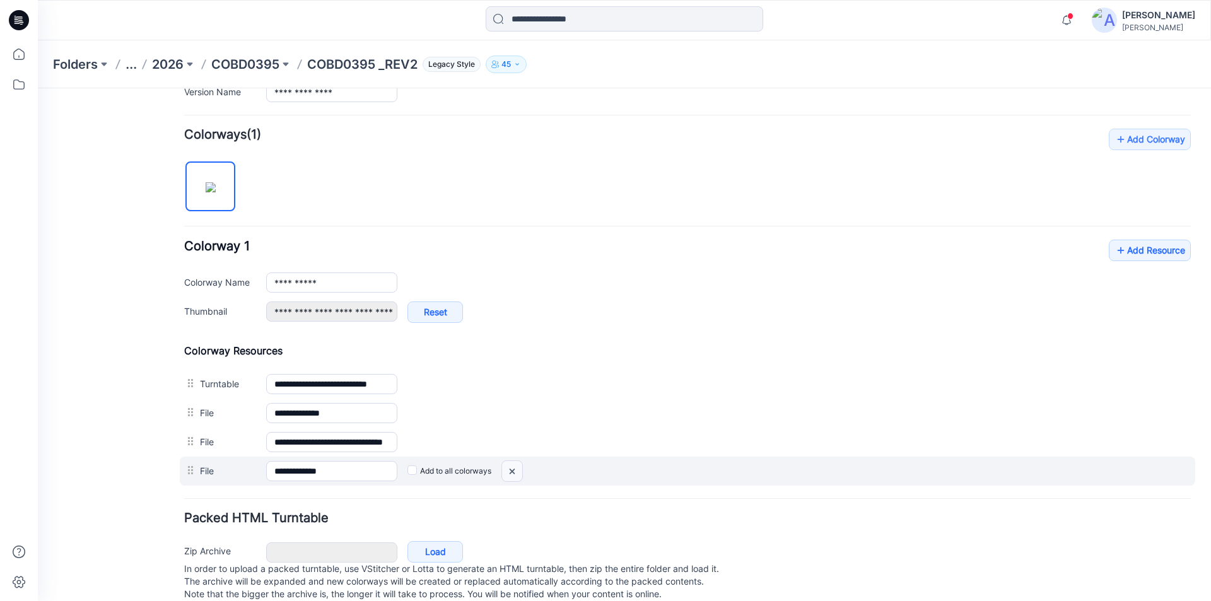
drag, startPoint x: 516, startPoint y: 468, endPoint x: 691, endPoint y: 153, distance: 359.9
click at [38, 88] on img at bounding box center [38, 88] width 0 height 0
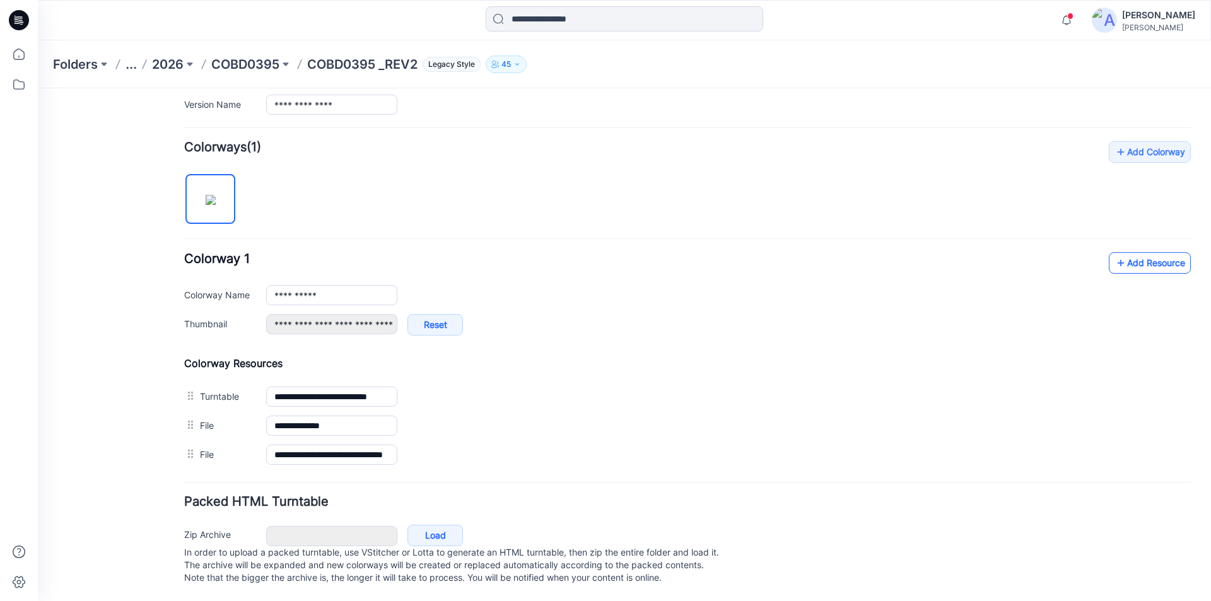
click at [1142, 252] on link "Add Resource" at bounding box center [1150, 262] width 82 height 21
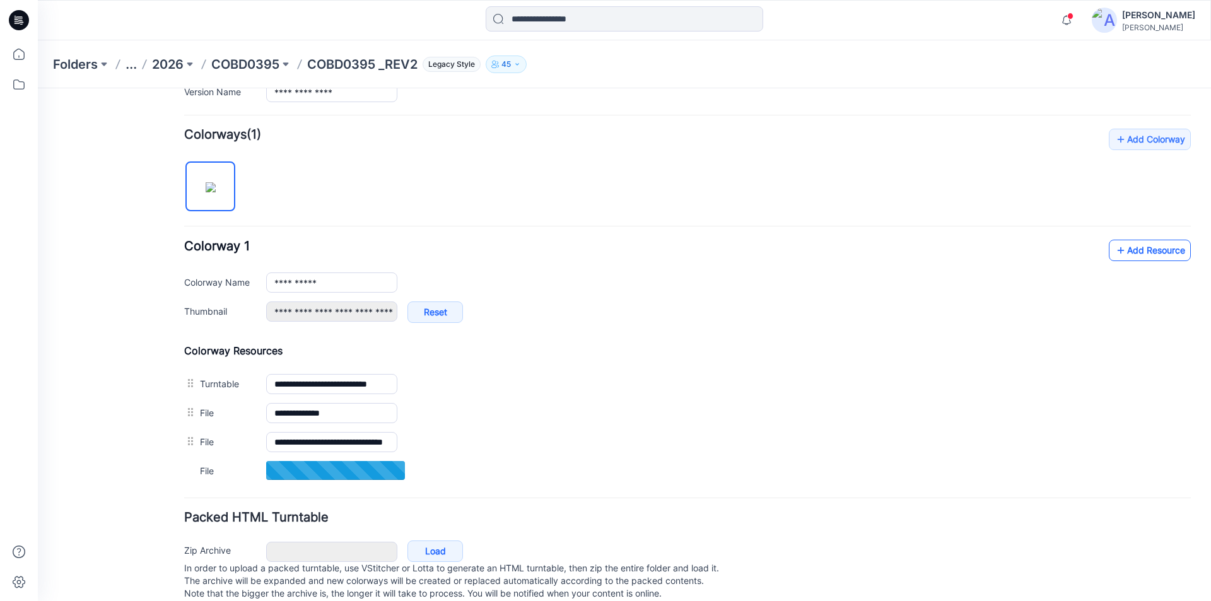
click at [1121, 245] on link "Add Resource" at bounding box center [1150, 250] width 82 height 21
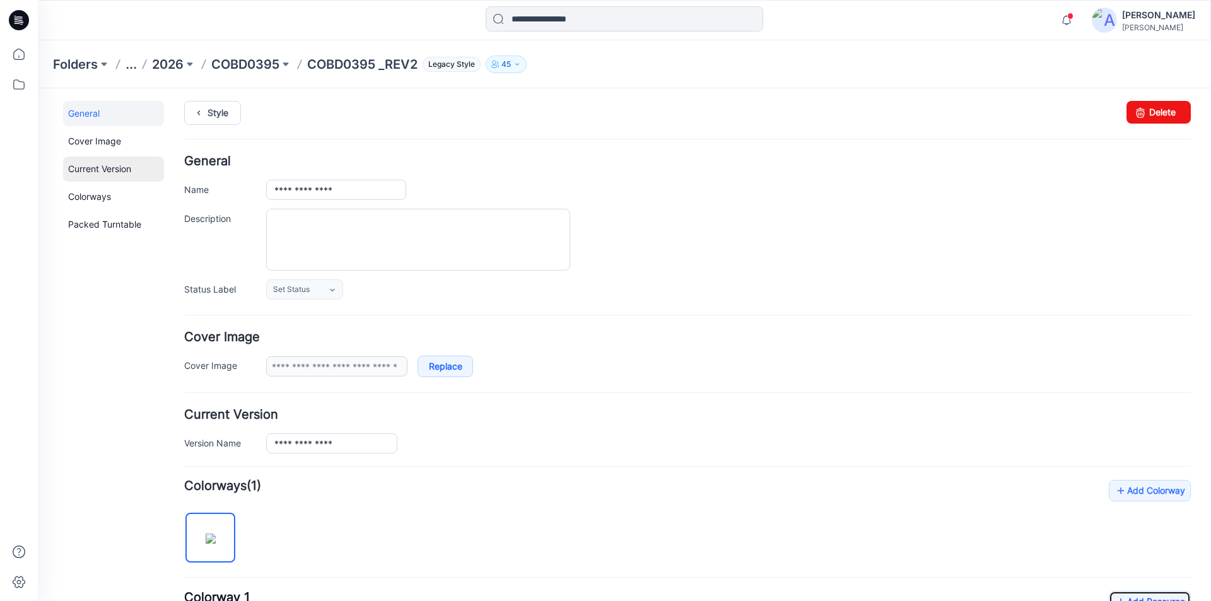
scroll to position [0, 0]
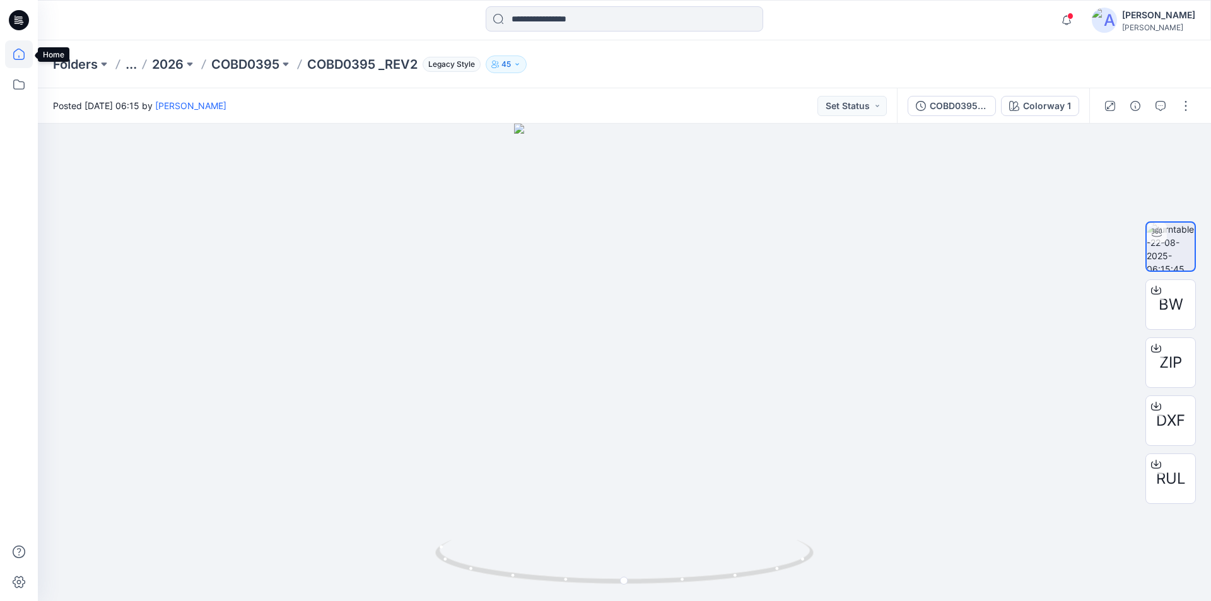
click at [28, 57] on icon at bounding box center [19, 54] width 28 height 28
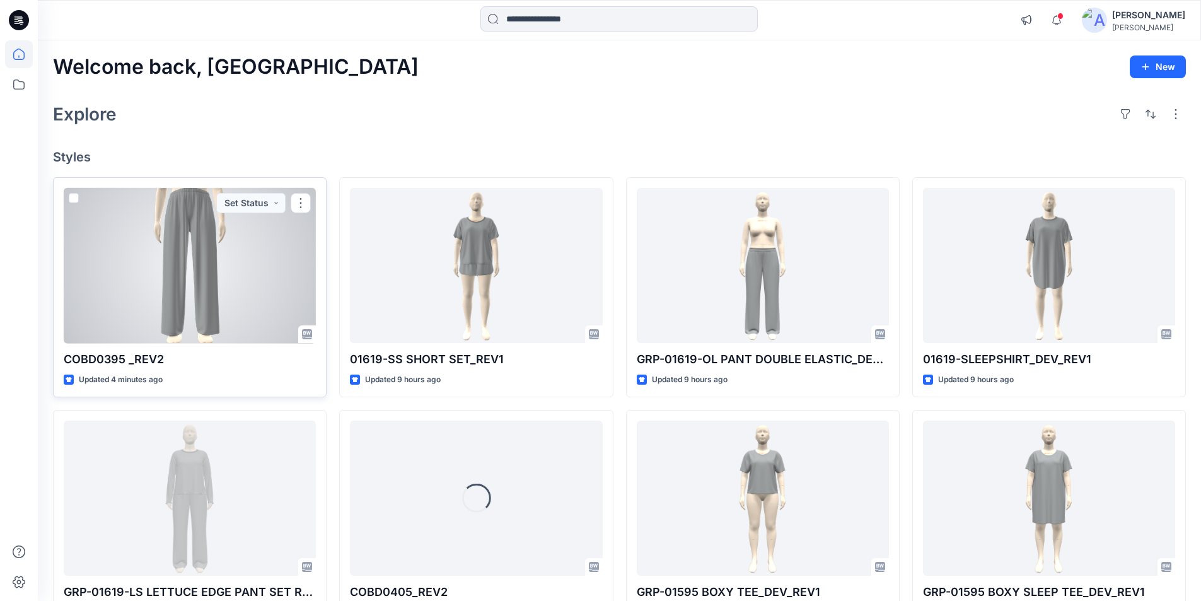
click at [223, 284] on div at bounding box center [190, 266] width 252 height 156
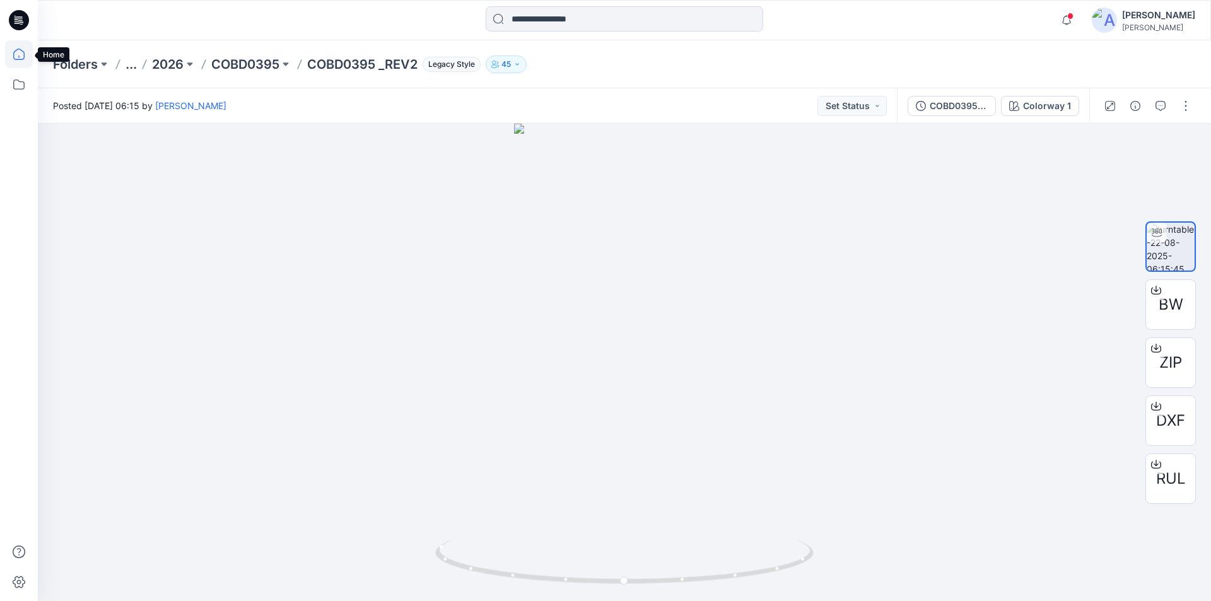
click at [11, 54] on icon at bounding box center [19, 54] width 28 height 28
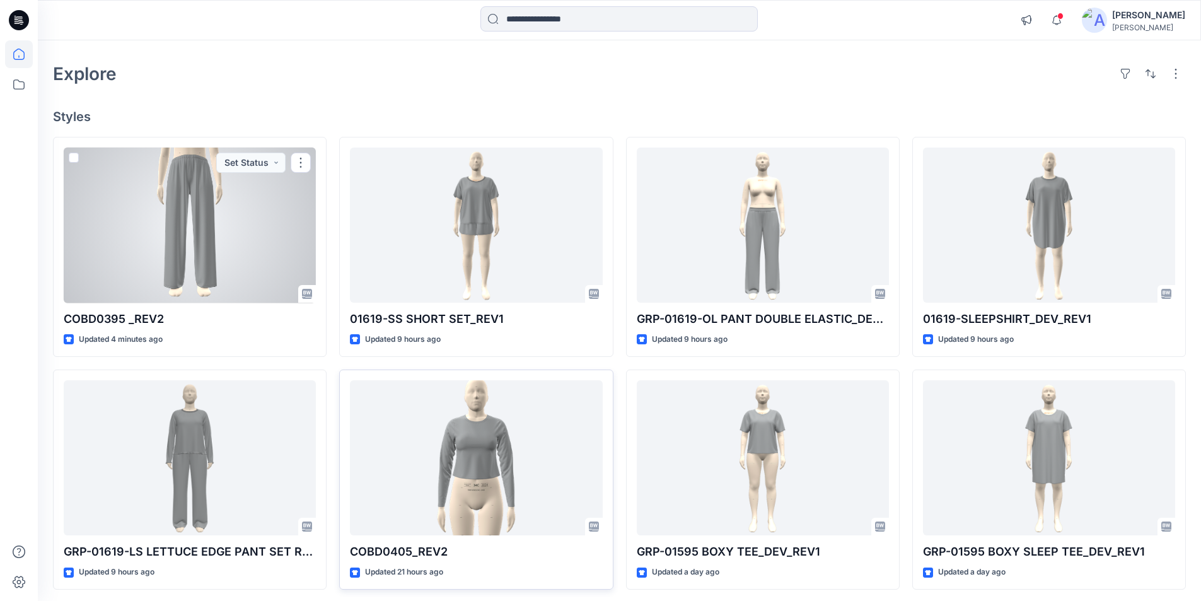
scroll to position [63, 0]
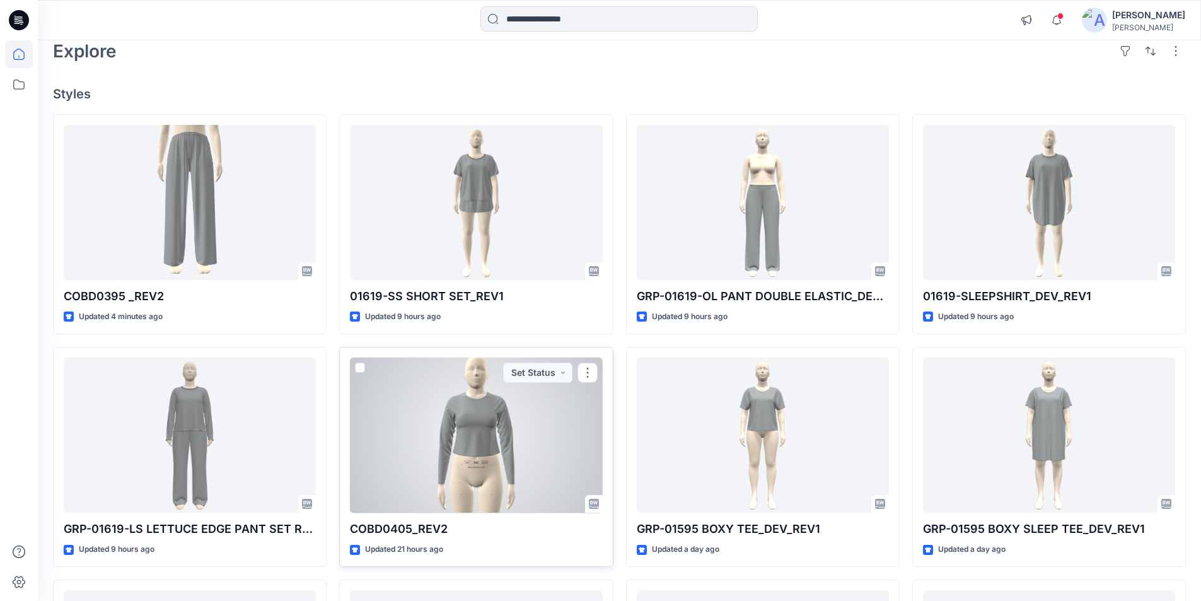
click at [452, 457] on div at bounding box center [476, 436] width 252 height 156
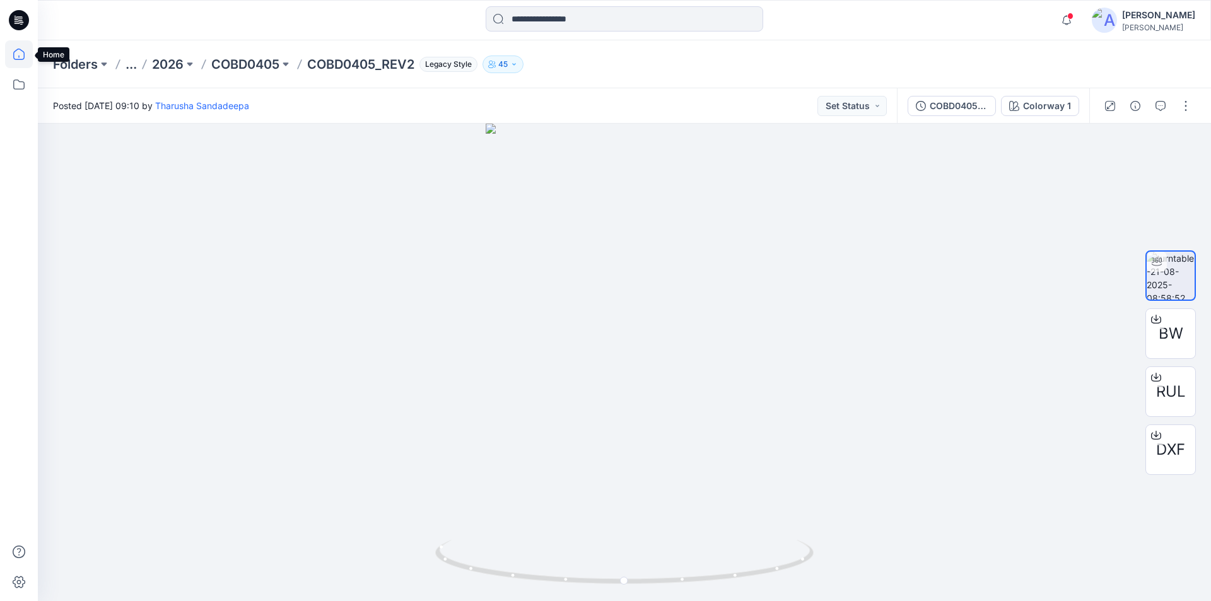
click at [14, 53] on icon at bounding box center [18, 54] width 11 height 11
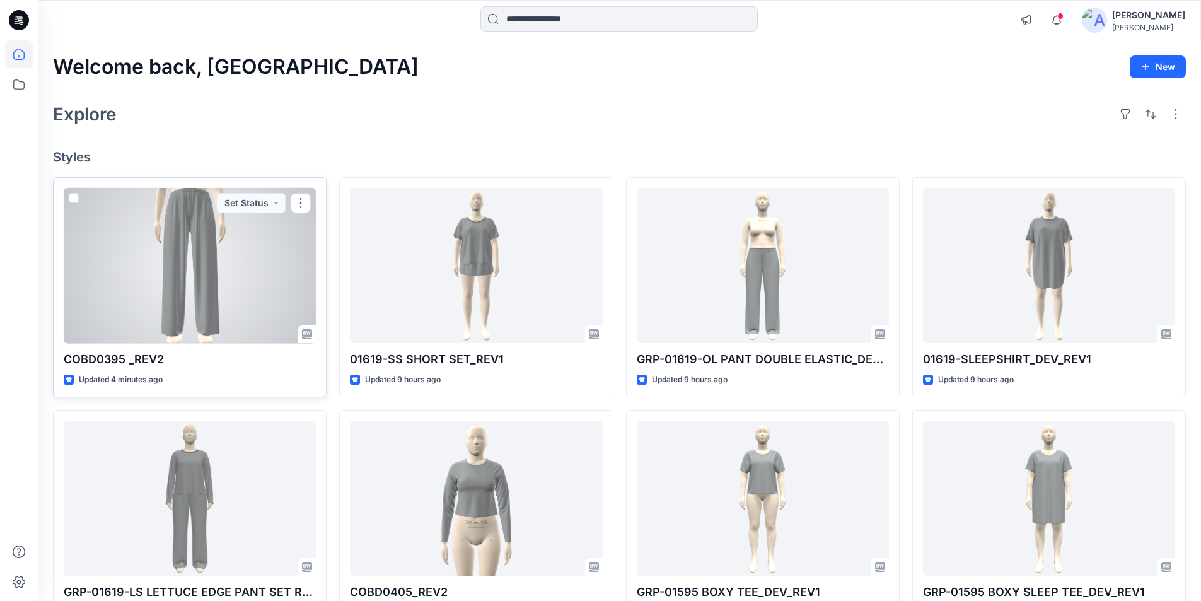
click at [213, 283] on div at bounding box center [190, 266] width 252 height 156
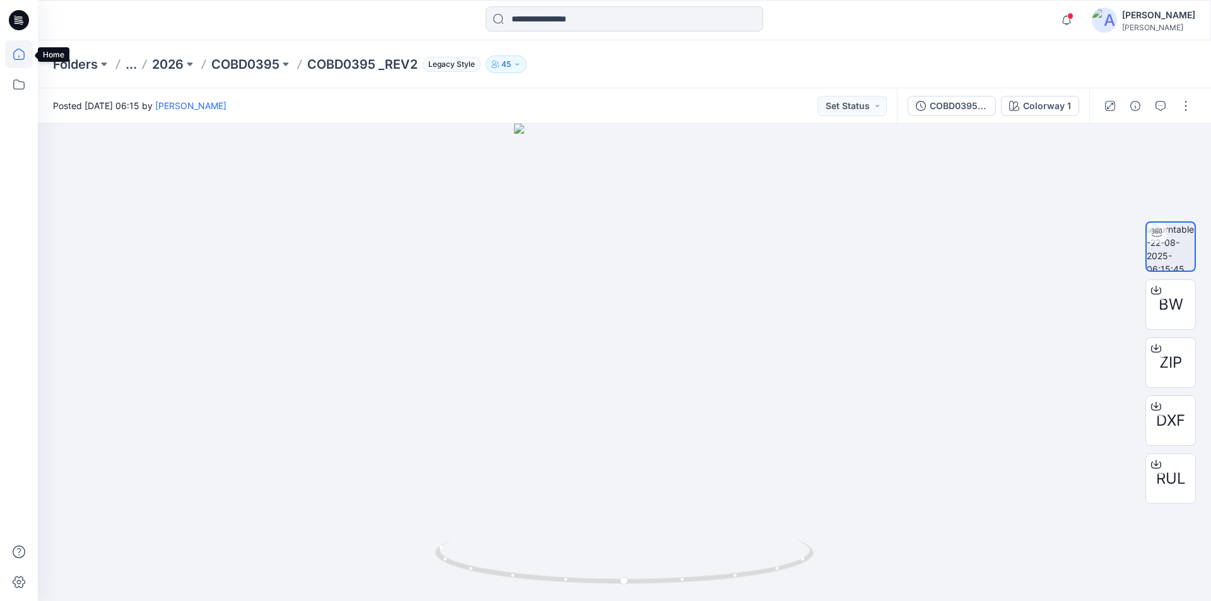
click at [25, 47] on icon at bounding box center [19, 54] width 28 height 28
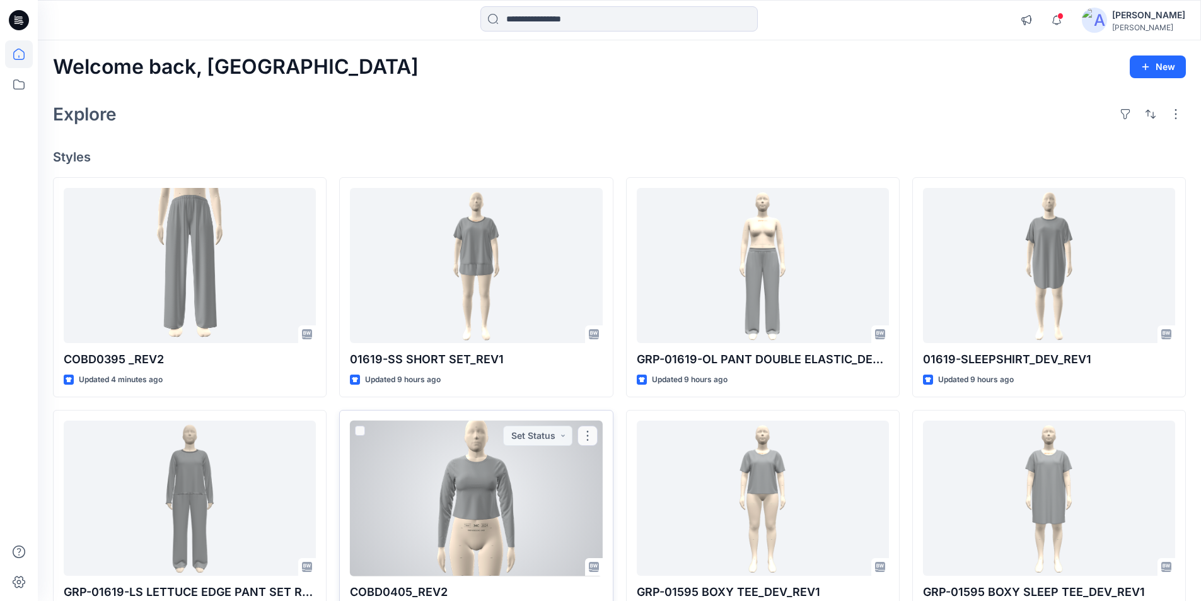
click at [465, 477] on div at bounding box center [476, 499] width 252 height 156
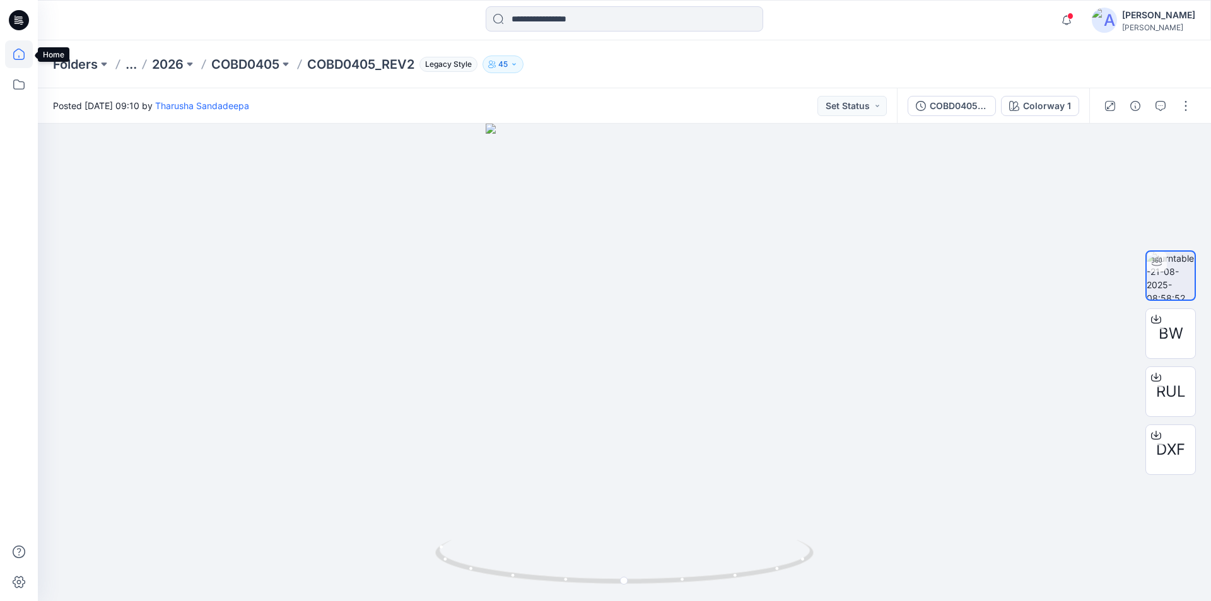
click at [23, 57] on icon at bounding box center [19, 54] width 28 height 28
